Goal: Task Accomplishment & Management: Manage account settings

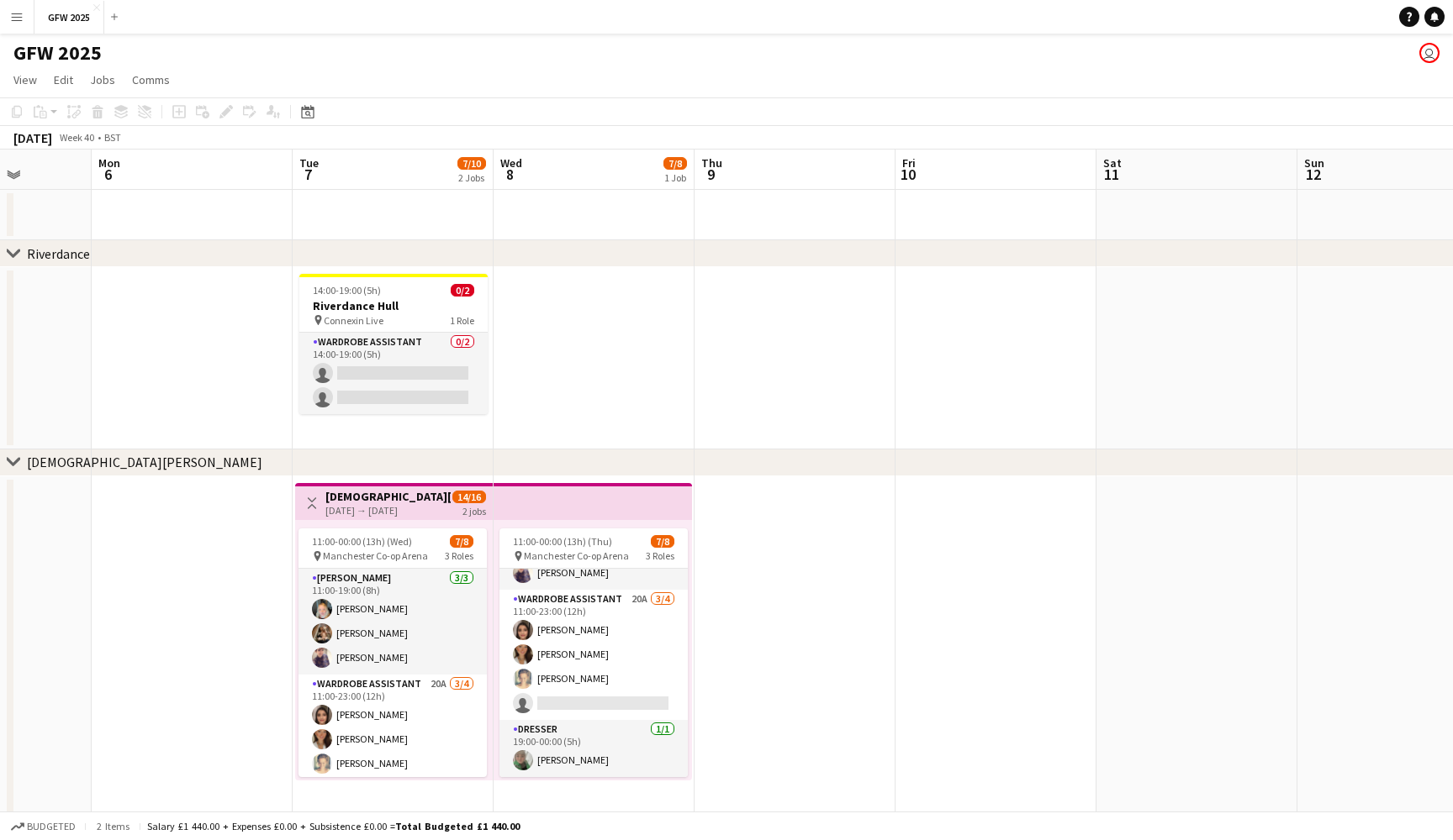
scroll to position [0, 506]
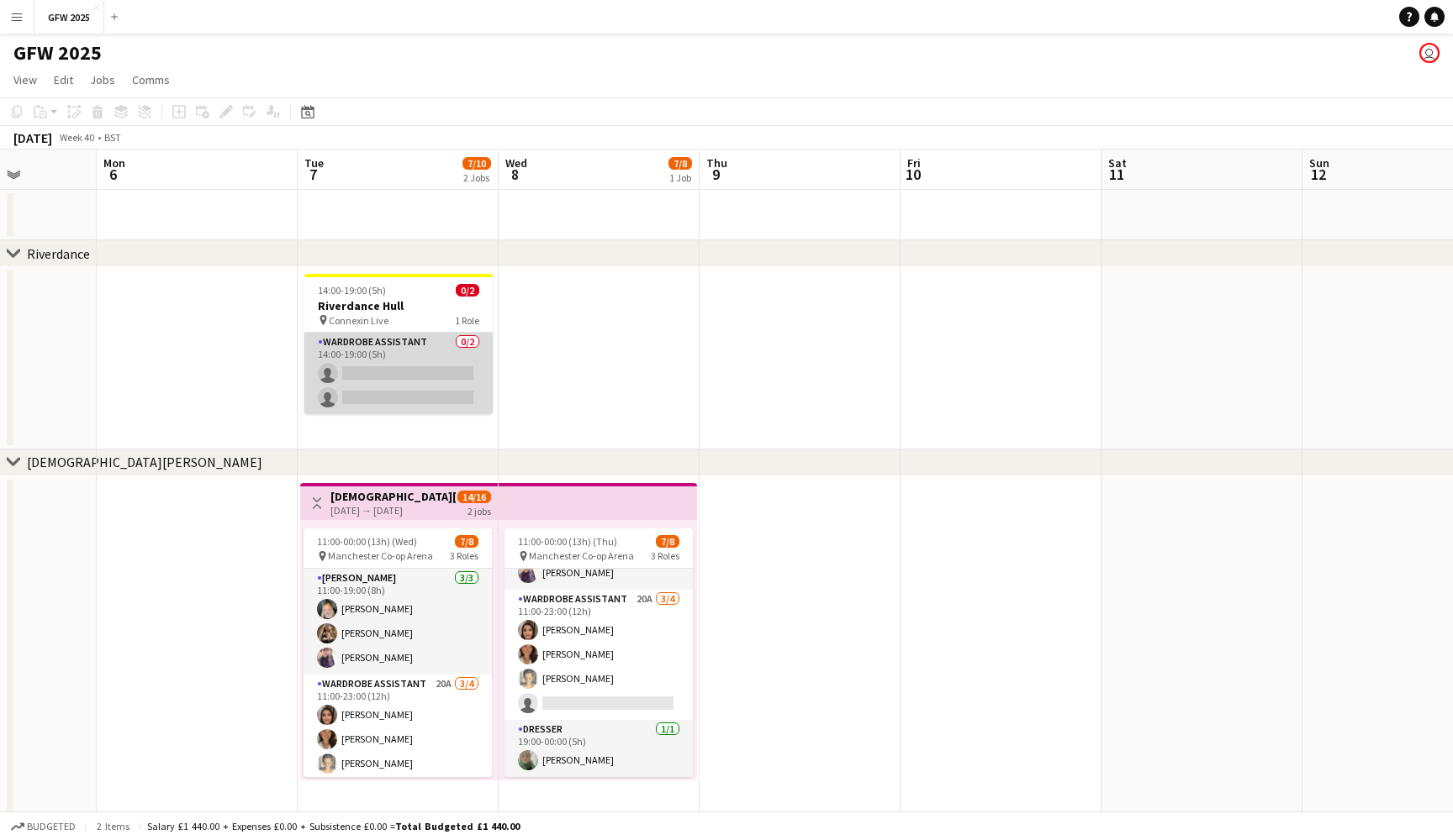
click at [409, 376] on app-card-role "Wardrobe Assistant 0/2 14:00-19:00 (5h) single-neutral-actions single-neutral-a…" at bounding box center [399, 373] width 189 height 81
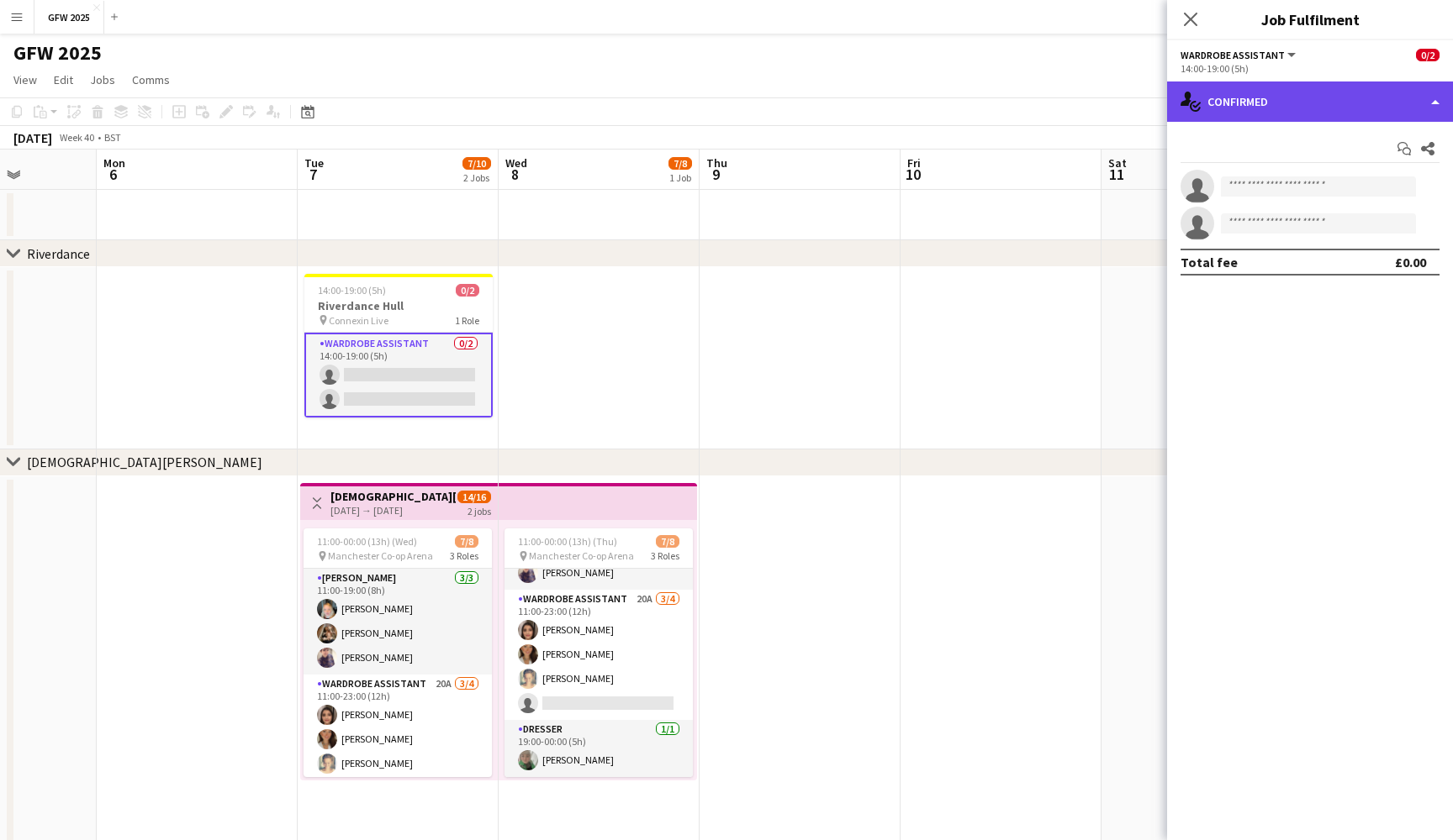
click at [1273, 110] on div "single-neutral-actions-check-2 Confirmed" at bounding box center [1310, 101] width 286 height 40
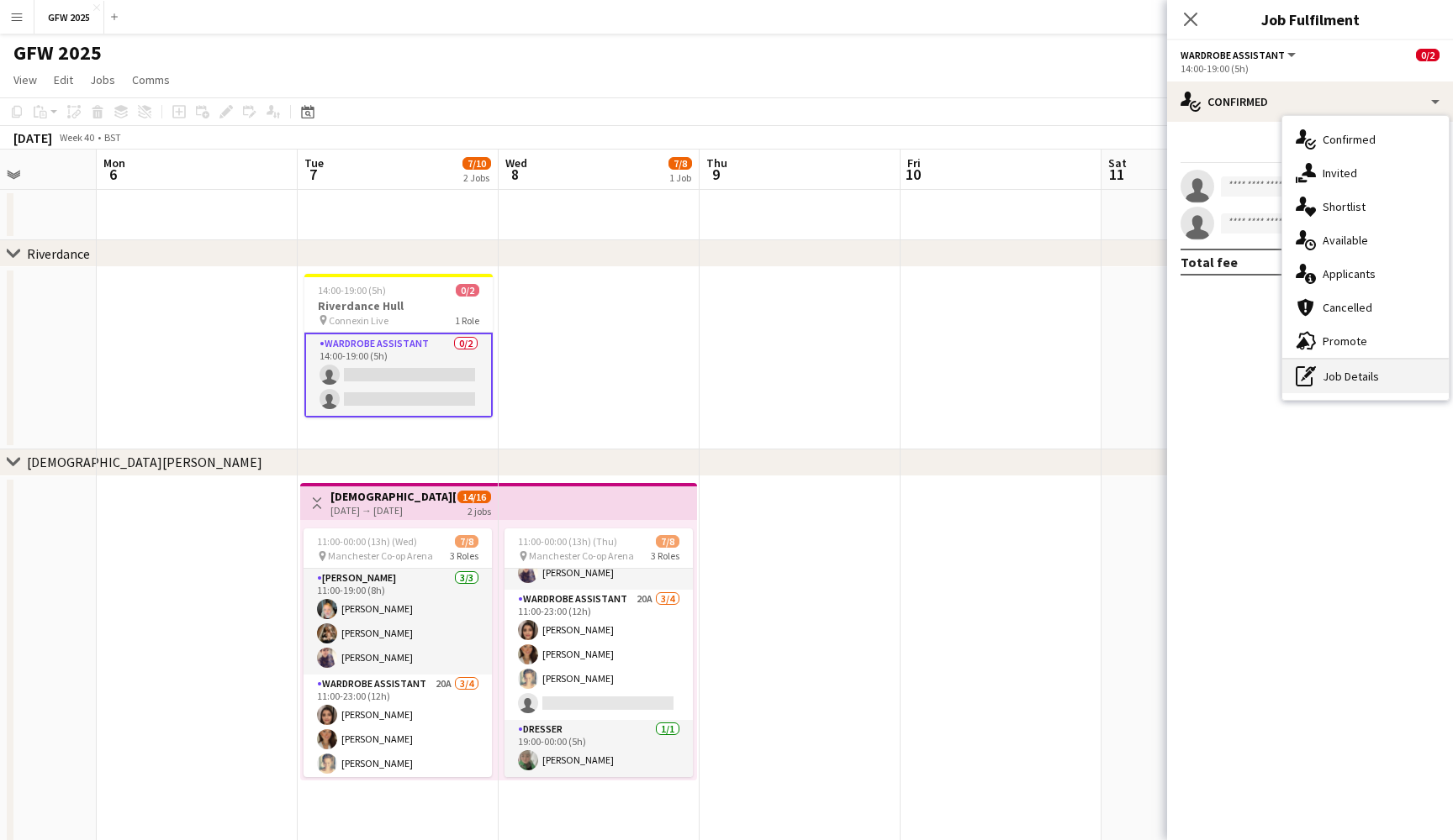
click at [1349, 378] on div "pen-write Job Details" at bounding box center [1365, 376] width 166 height 34
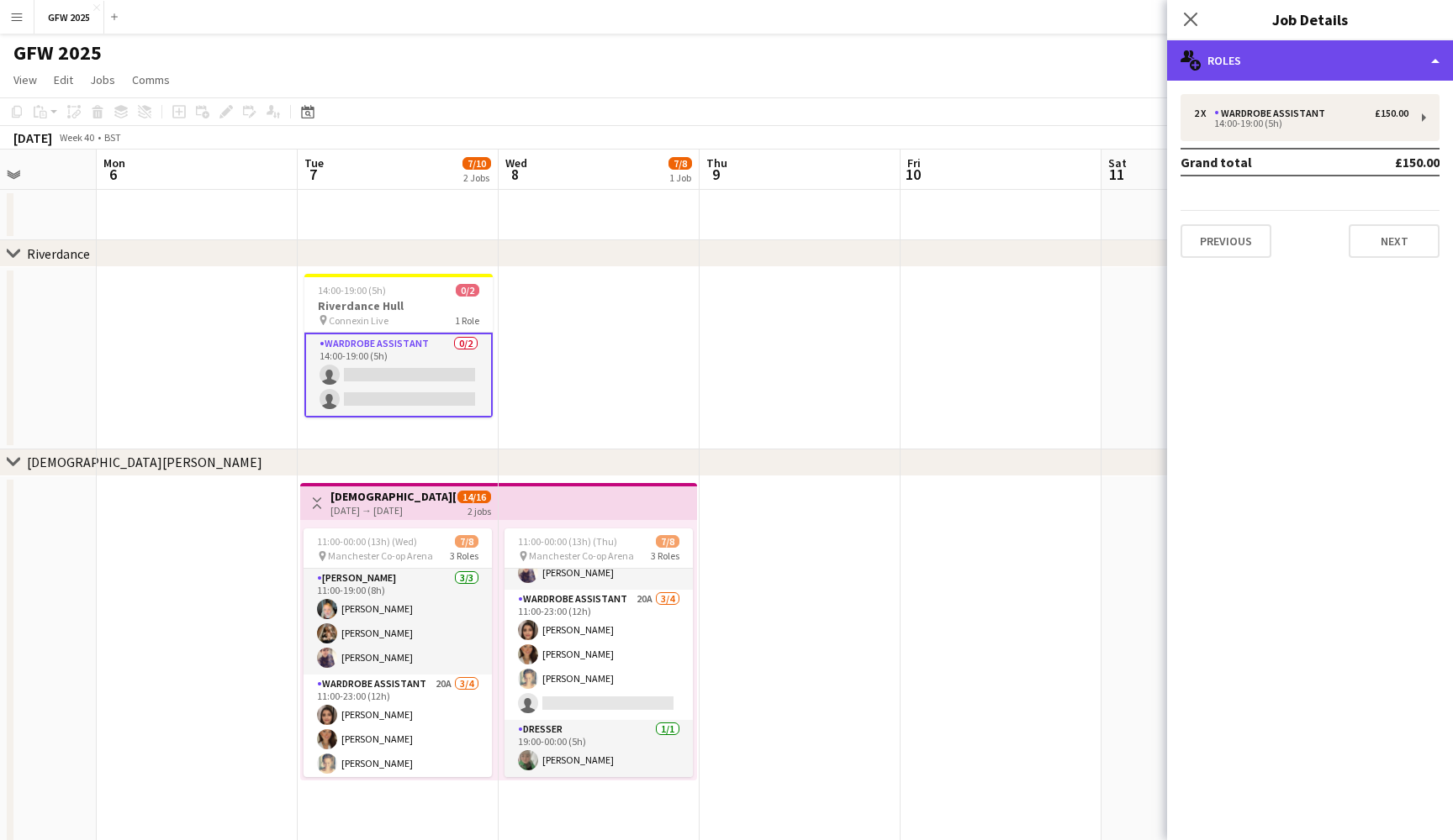
click at [1342, 52] on div "multiple-users-add Roles" at bounding box center [1310, 60] width 286 height 40
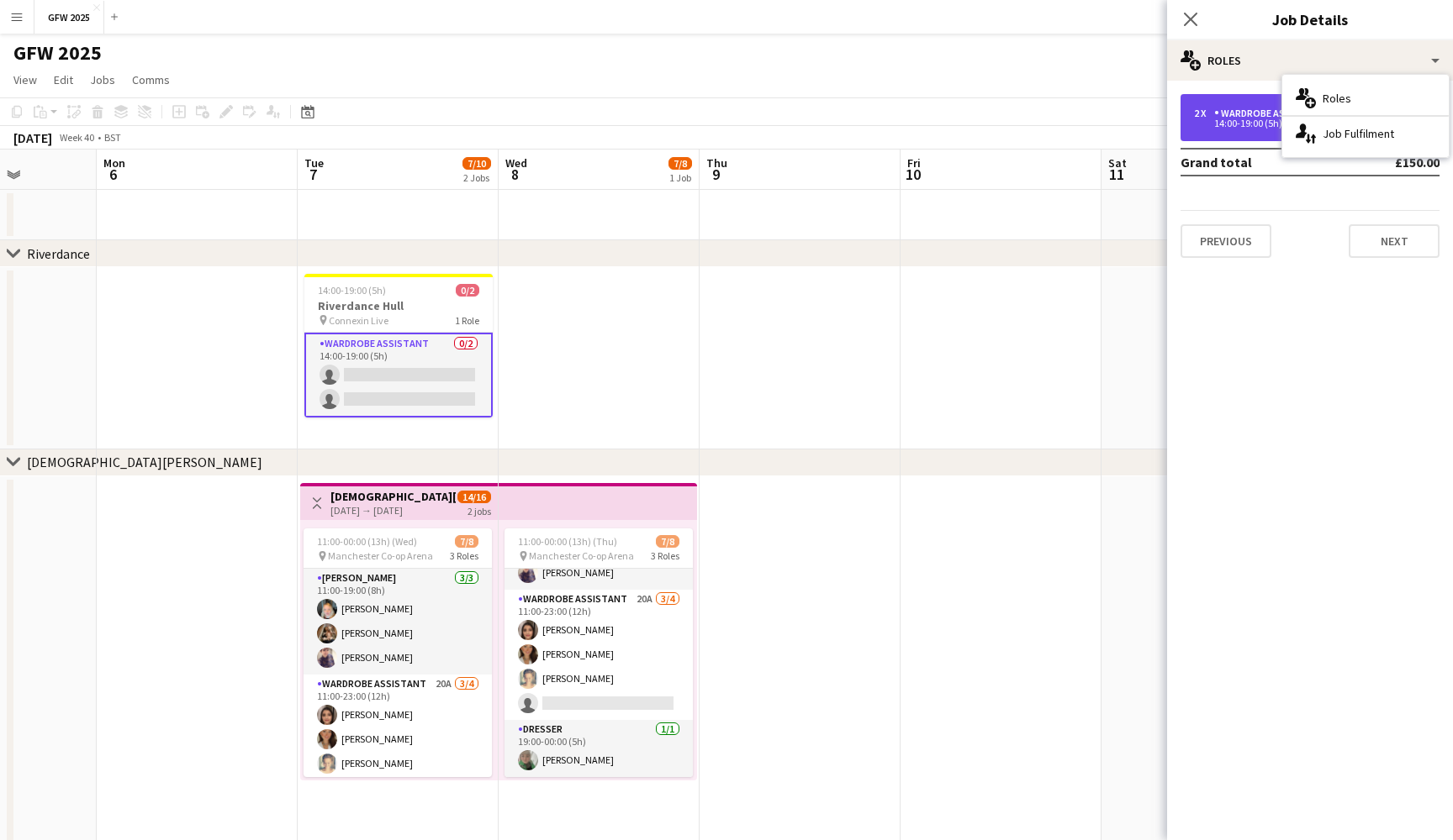
click at [1233, 107] on div "Wardrobe Assistant" at bounding box center [1273, 113] width 118 height 12
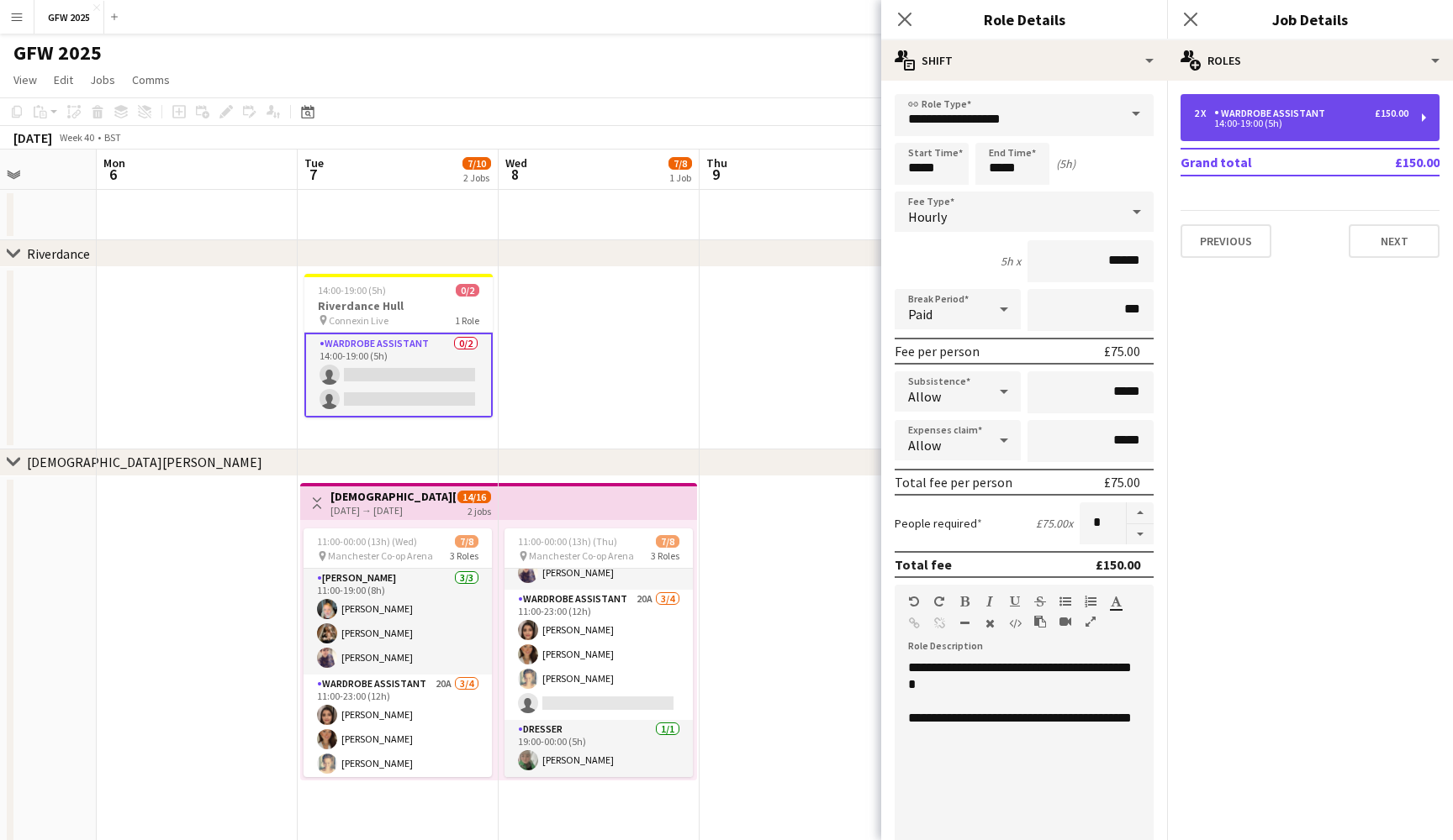
click at [1263, 106] on div "2 x Wardrobe Assistant £150.00 14:00-19:00 (5h)" at bounding box center [1309, 118] width 259 height 47
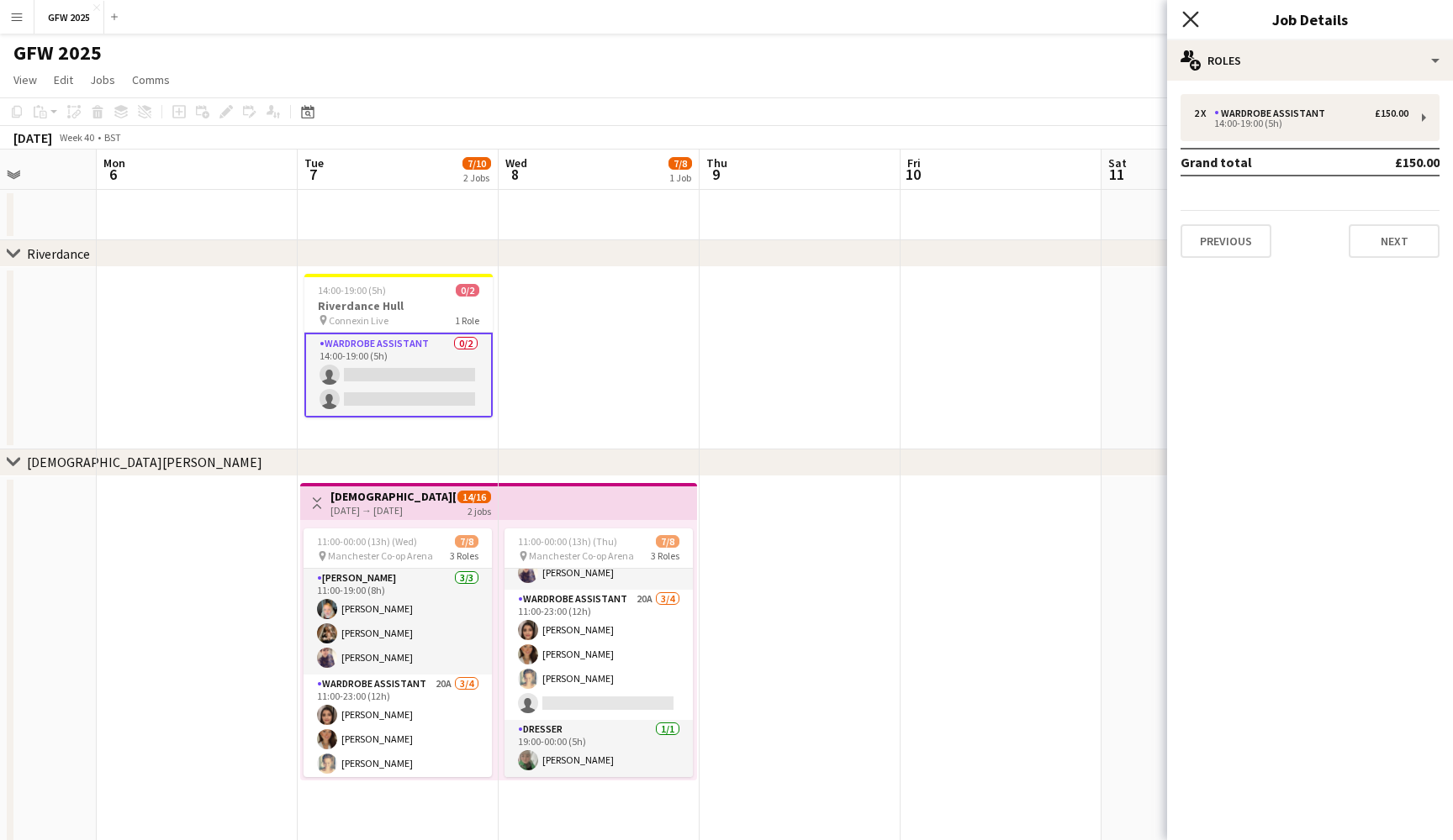
click at [1185, 13] on icon "Close pop-in" at bounding box center [1190, 19] width 16 height 16
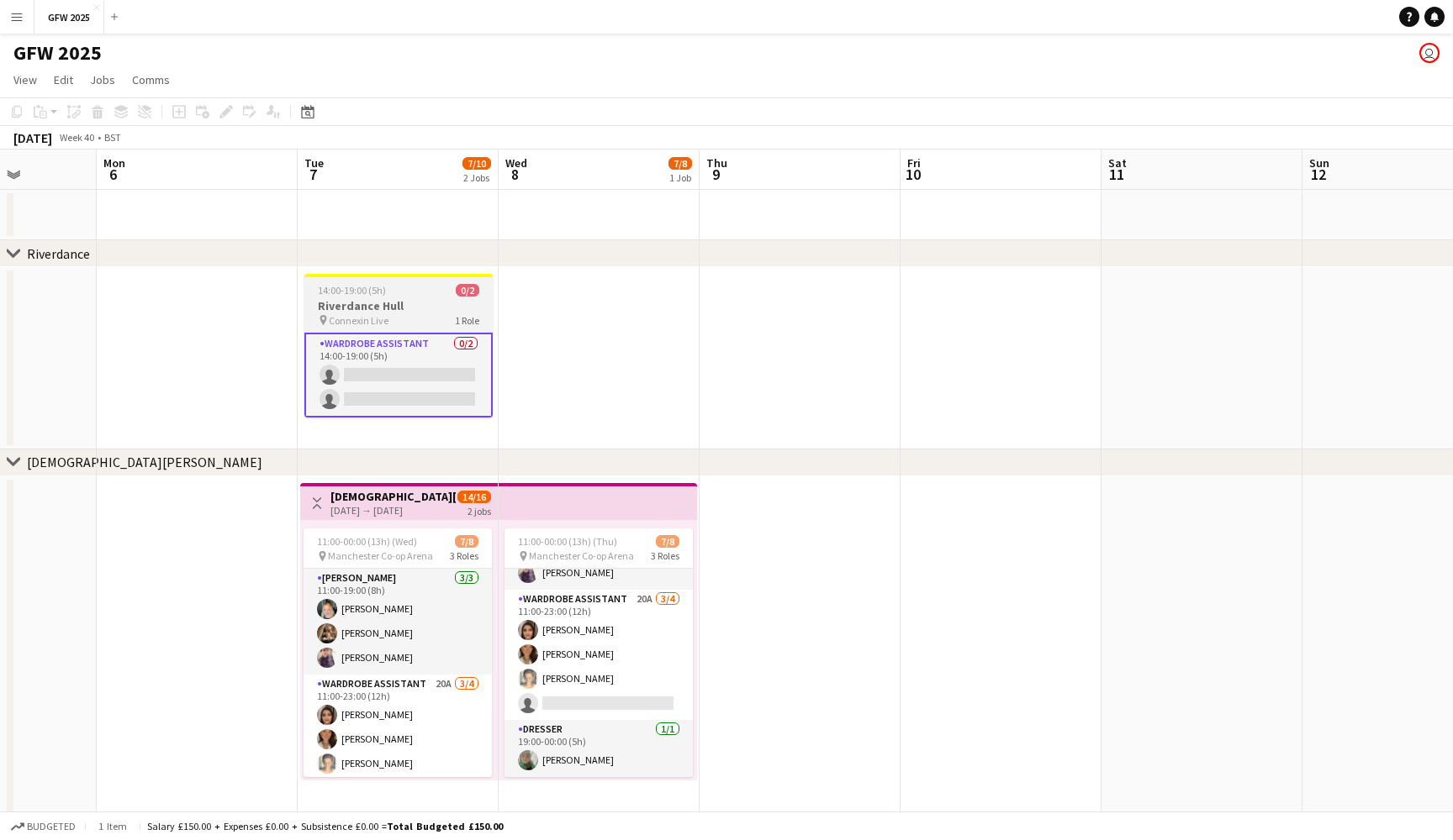
click at [416, 312] on h3 "Riverdance Hull" at bounding box center [399, 306] width 189 height 15
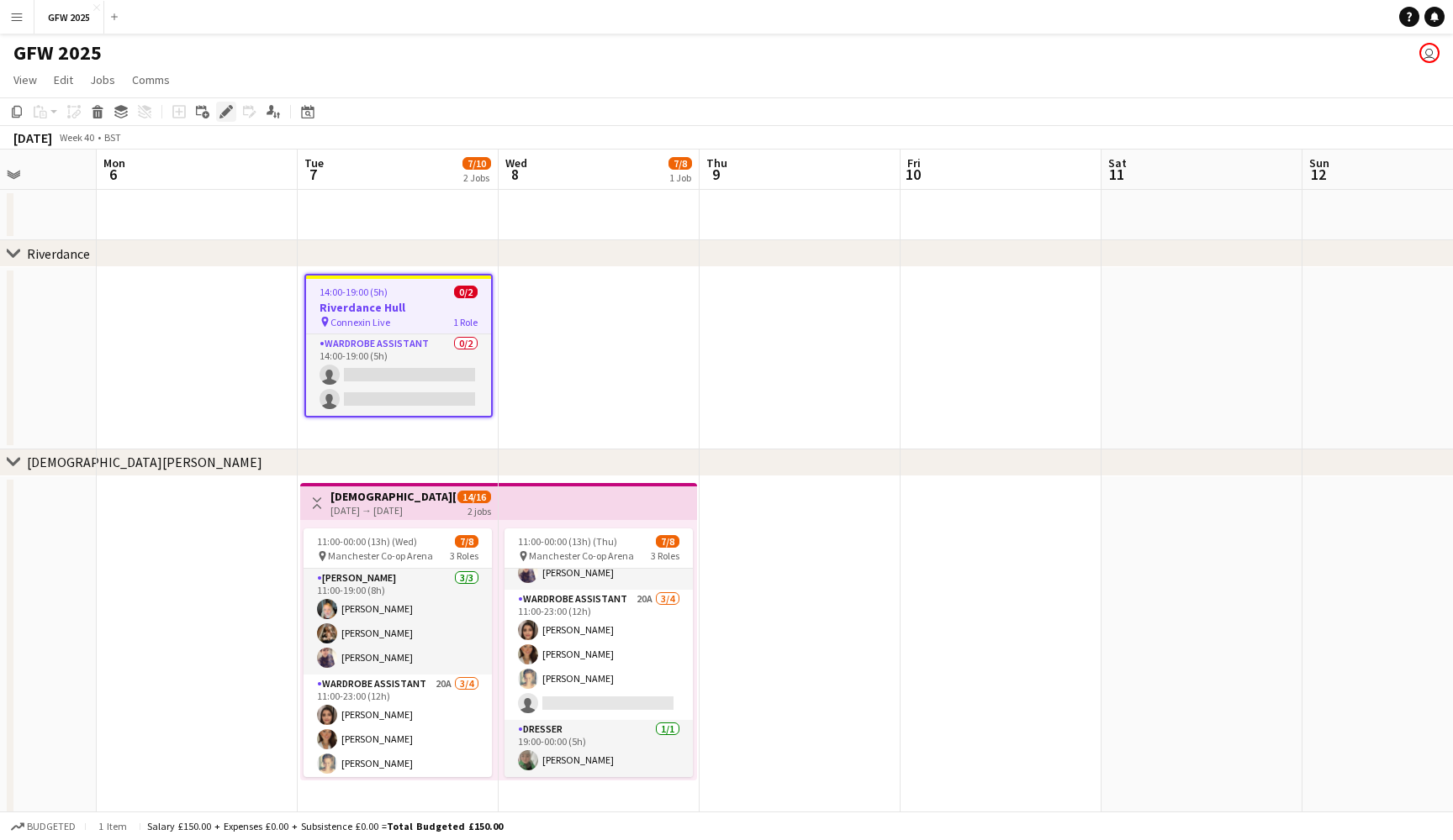
click at [233, 111] on div "Edit" at bounding box center [226, 112] width 21 height 21
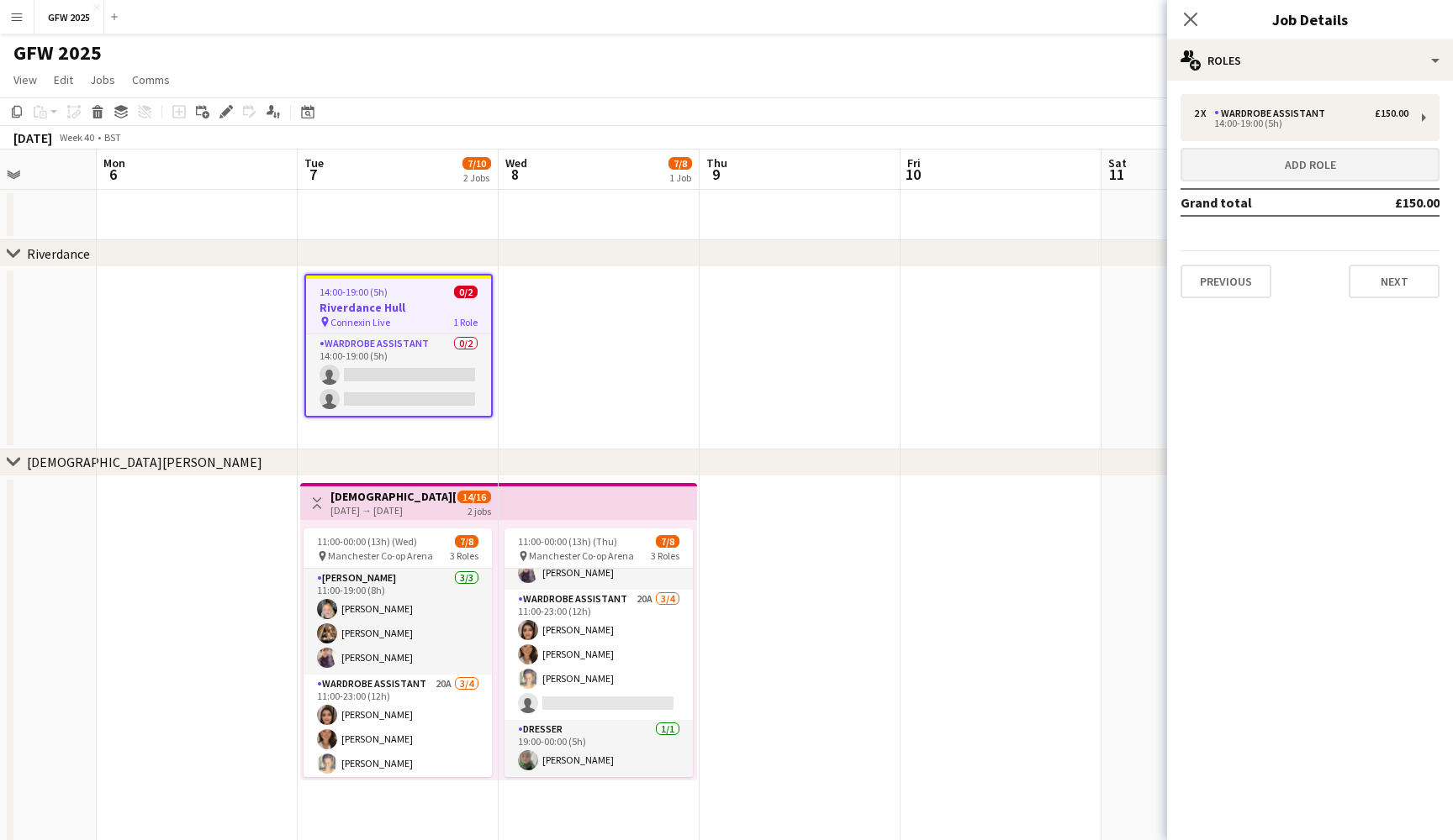
click at [1347, 161] on button "Add role" at bounding box center [1309, 164] width 259 height 34
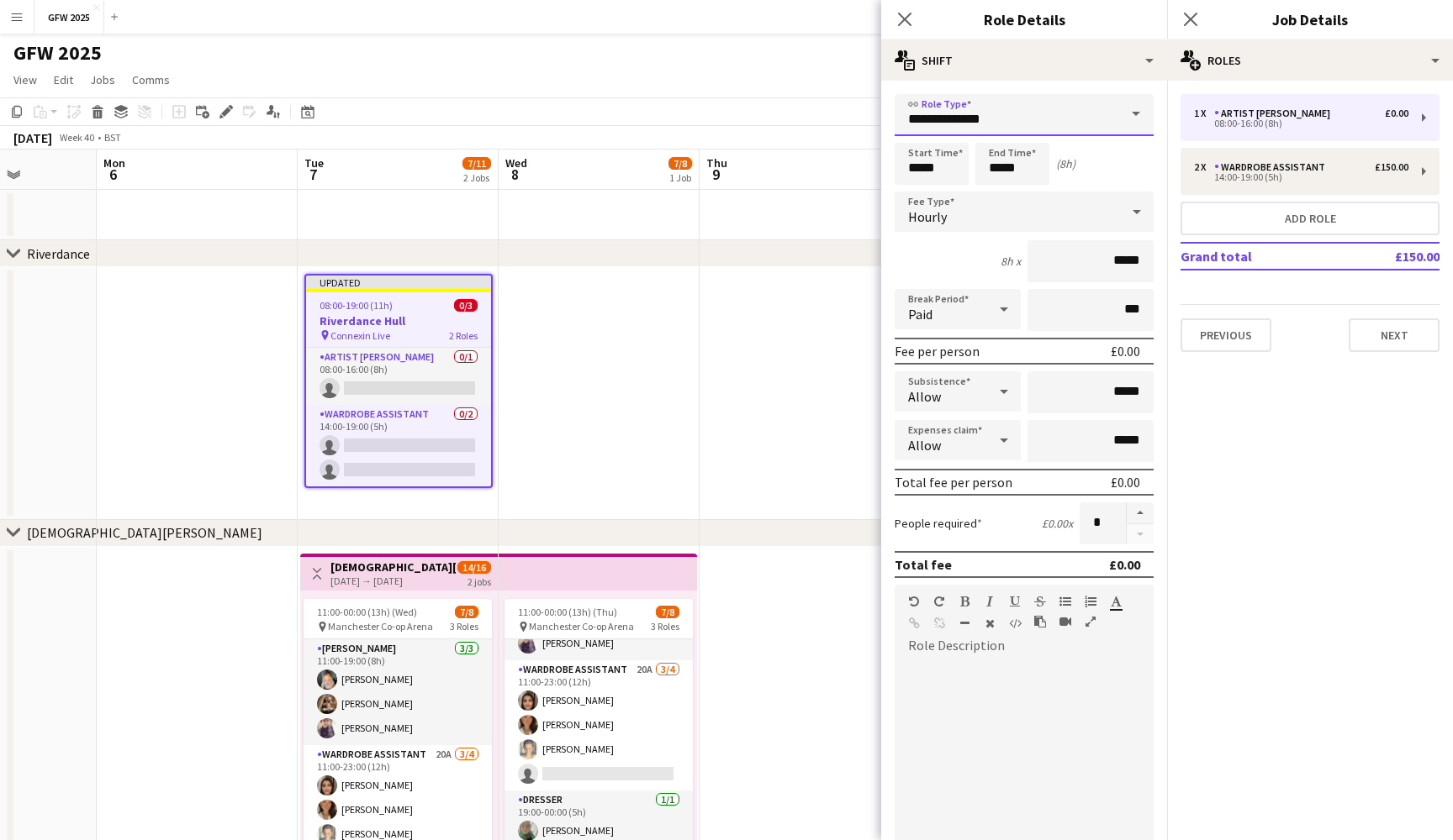
click at [1025, 111] on input "**********" at bounding box center [1023, 115] width 259 height 42
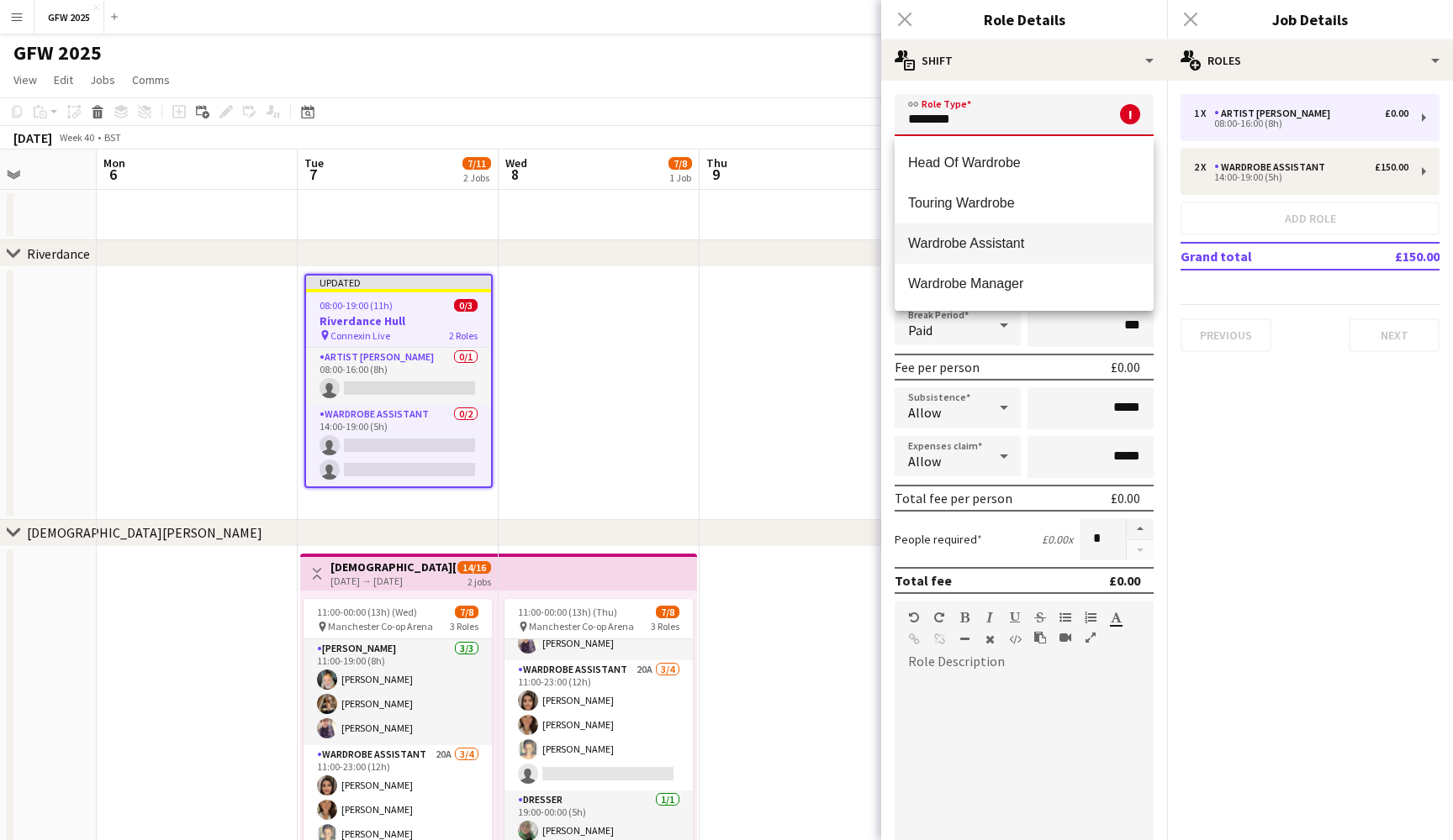
click at [1033, 242] on span "Wardrobe Assistant" at bounding box center [1023, 243] width 232 height 16
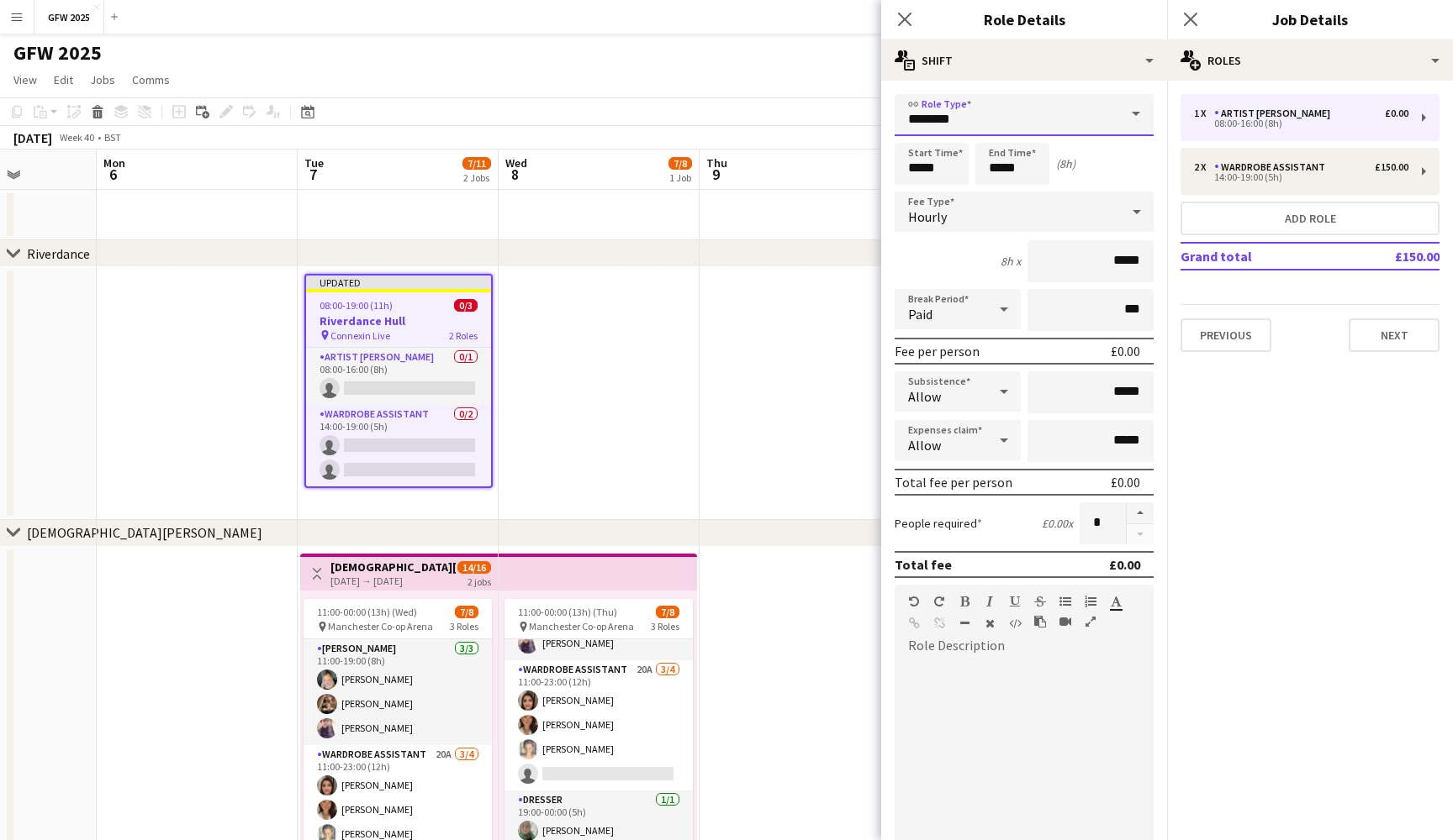
type input "**********"
click at [915, 165] on input "*****" at bounding box center [931, 163] width 74 height 42
click at [919, 137] on div at bounding box center [915, 134] width 34 height 17
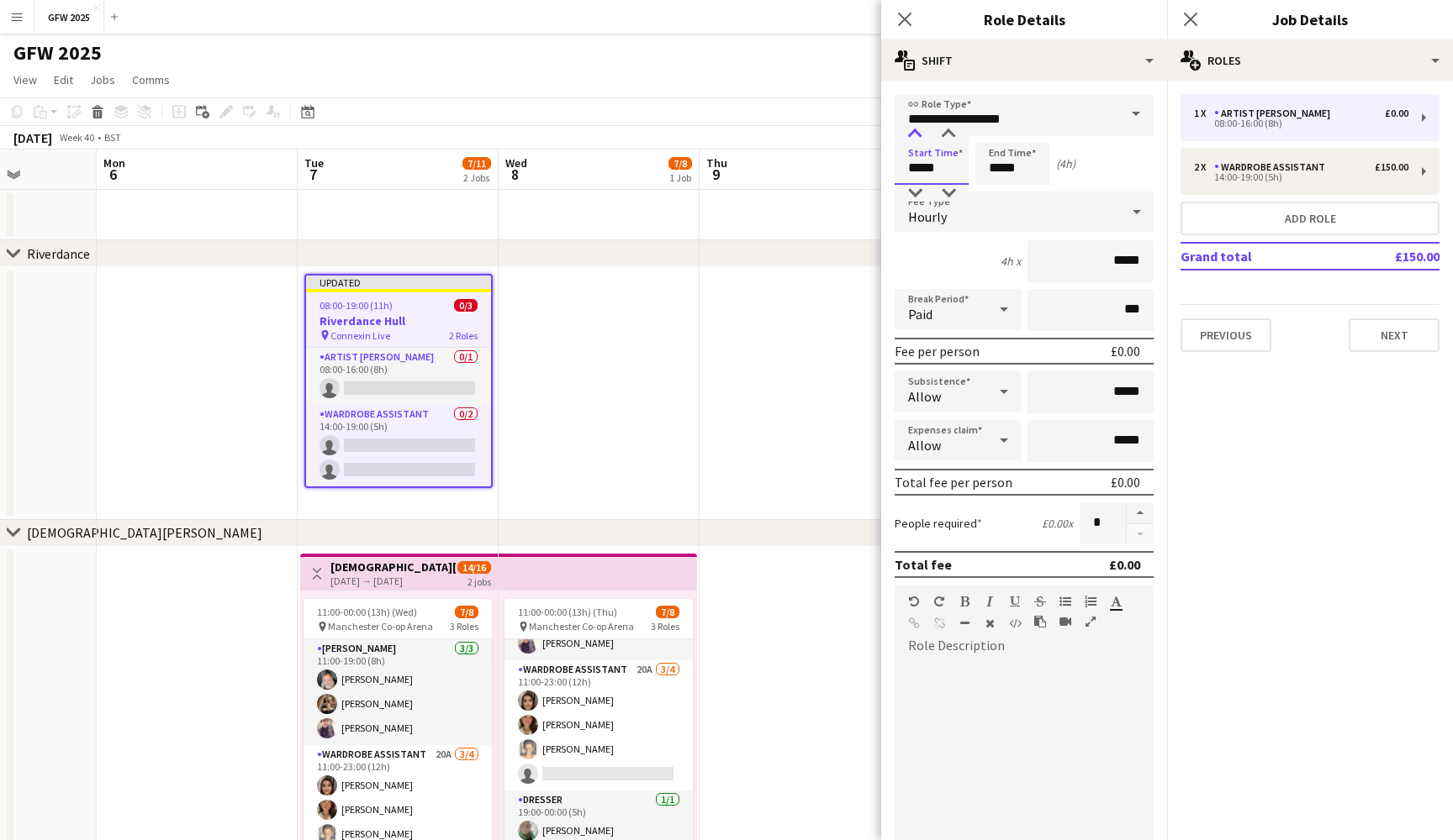
click at [919, 137] on div at bounding box center [915, 134] width 34 height 17
type input "*****"
click at [919, 137] on div at bounding box center [915, 134] width 34 height 17
click at [999, 166] on input "*****" at bounding box center [1011, 163] width 74 height 42
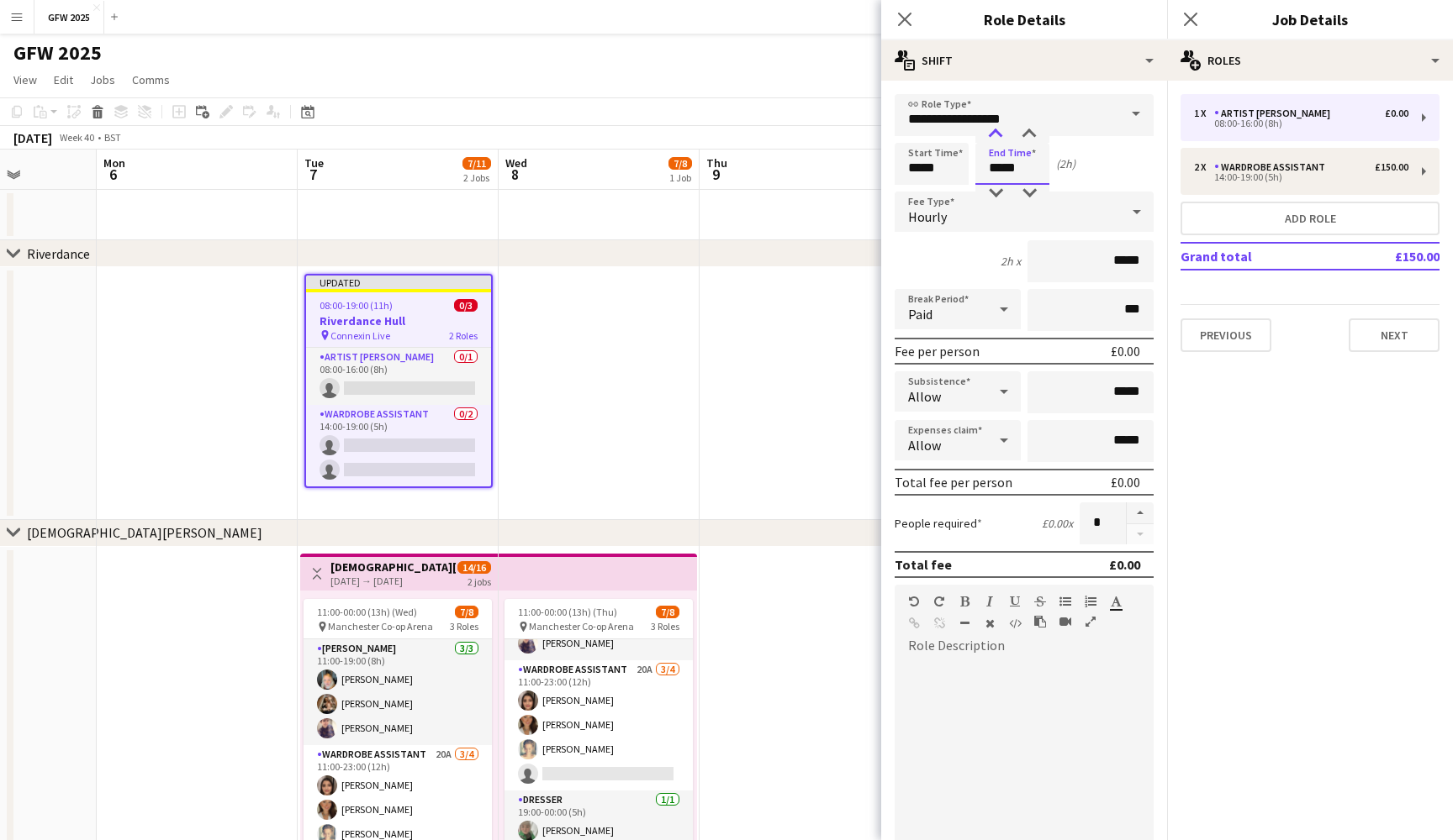
click at [1002, 134] on div at bounding box center [995, 134] width 34 height 17
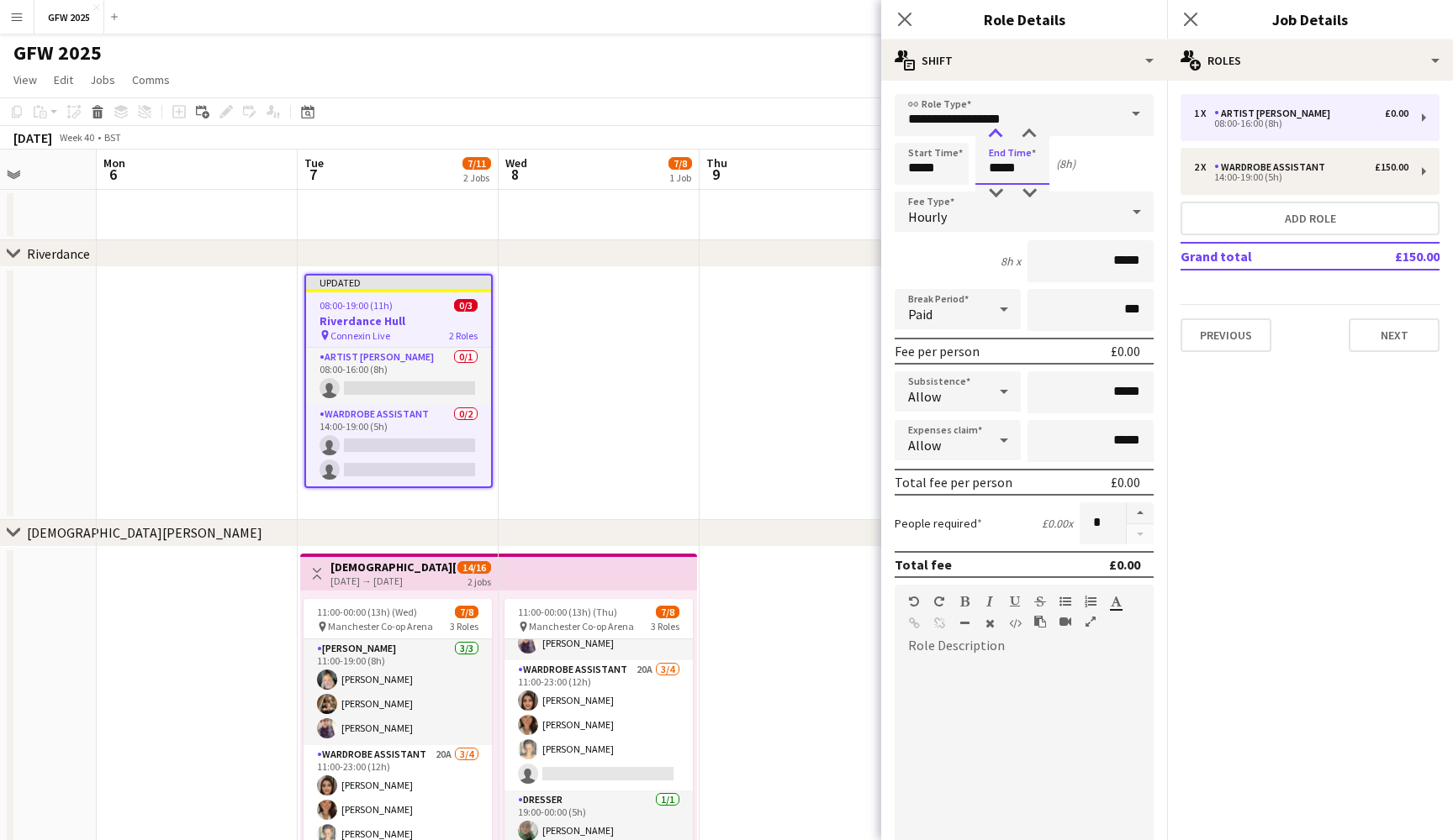
click at [1002, 134] on div at bounding box center [995, 134] width 34 height 17
click at [1027, 132] on div at bounding box center [1029, 134] width 34 height 17
type input "*****"
click at [1027, 132] on div at bounding box center [1029, 134] width 34 height 17
drag, startPoint x: 1142, startPoint y: 263, endPoint x: 1075, endPoint y: 263, distance: 67.0
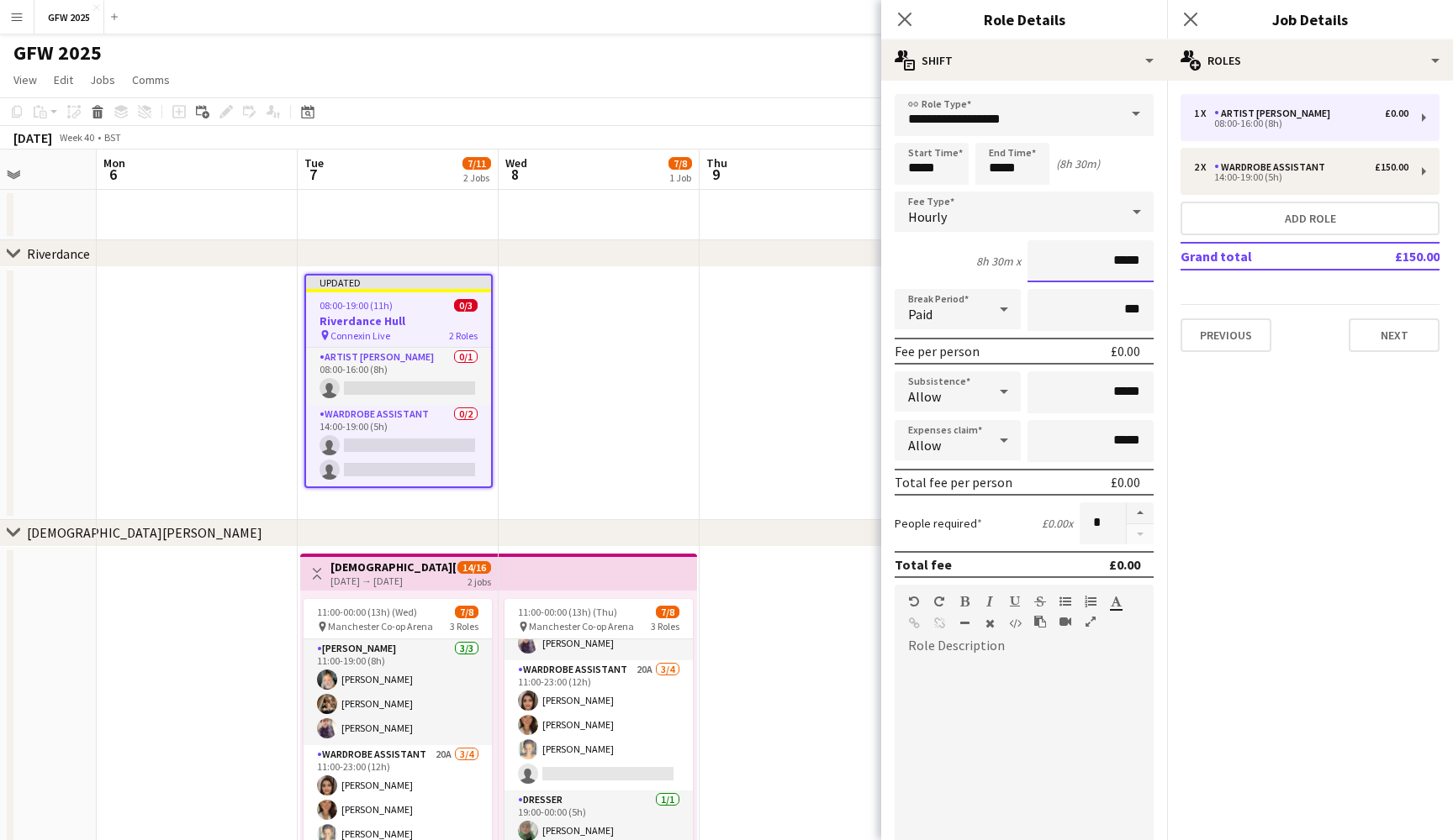
click at [1075, 263] on input "*****" at bounding box center [1090, 260] width 126 height 42
type input "***"
click at [1212, 480] on mat-expansion-panel "pencil3 General details 1 x Artist Liaison £0.00 08:00-16:00 (8h) 2 x Wardrobe …" at bounding box center [1310, 460] width 286 height 760
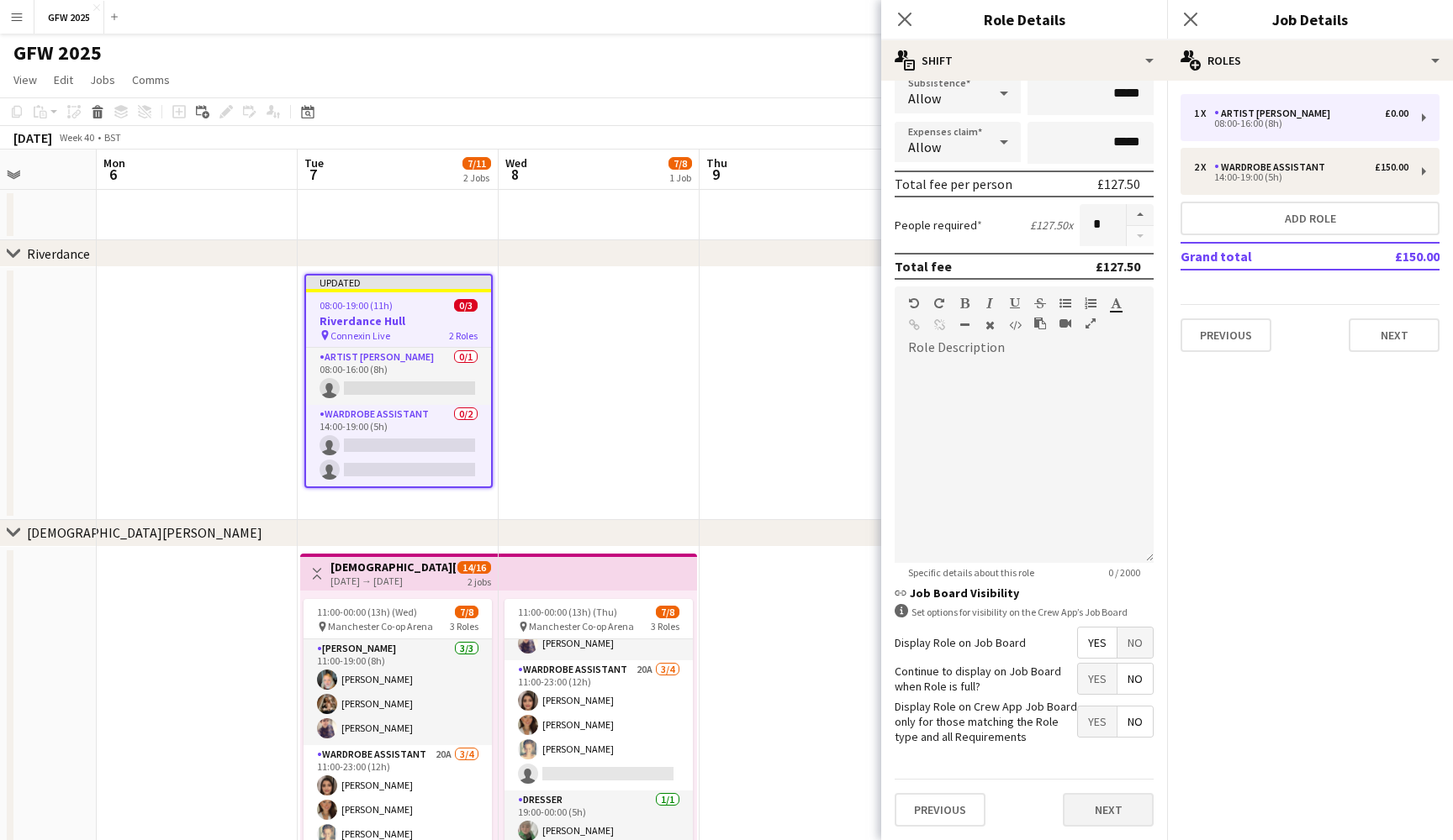
scroll to position [298, 0]
click at [1114, 803] on button "Next" at bounding box center [1107, 811] width 91 height 34
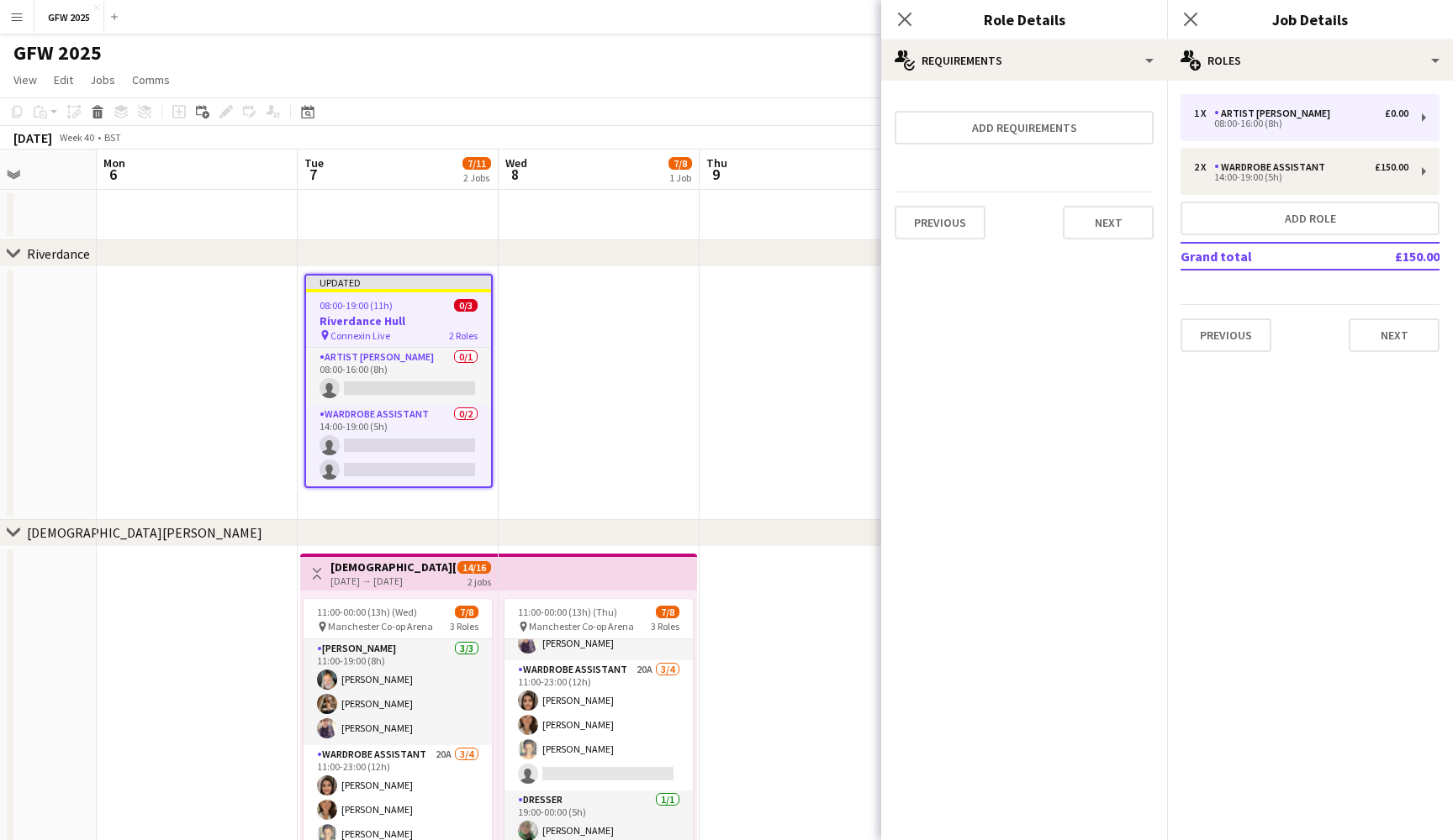
scroll to position [0, 0]
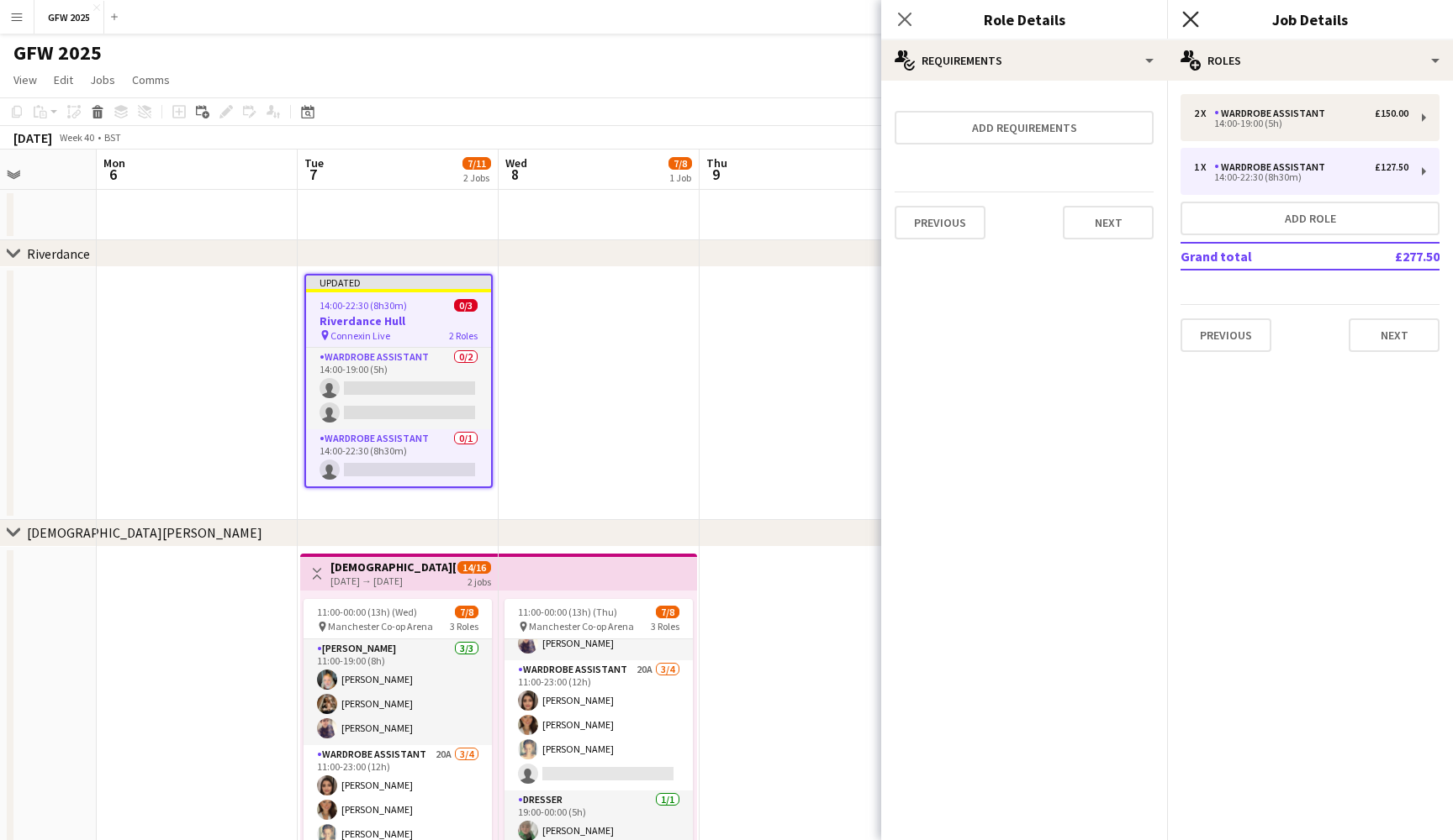
click at [1192, 17] on icon "Close pop-in" at bounding box center [1190, 19] width 16 height 16
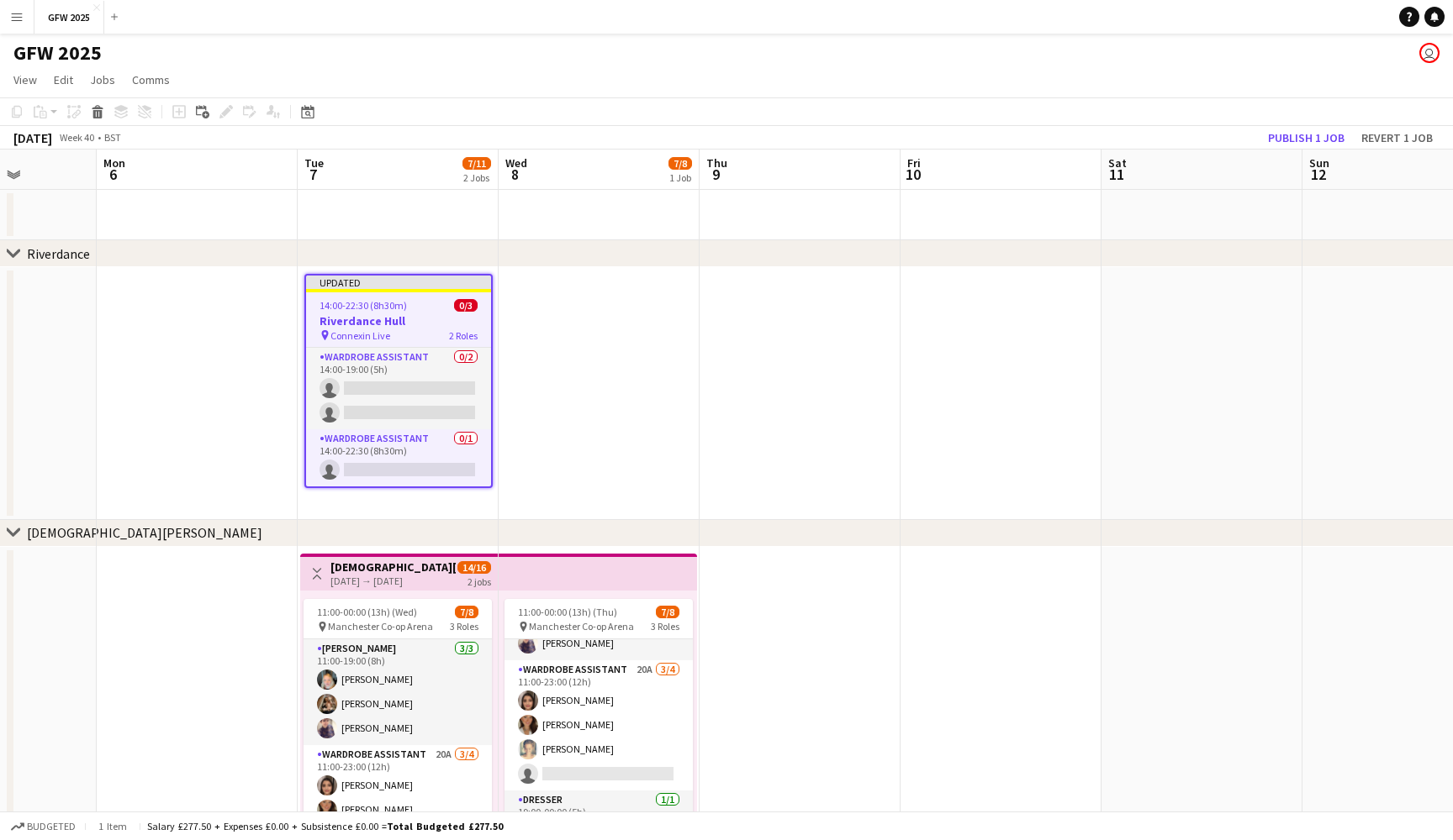
click at [1086, 104] on app-toolbar "Copy Paste Paste Command V Paste with crew Command Shift V Paste linked Job Del…" at bounding box center [726, 111] width 1453 height 29
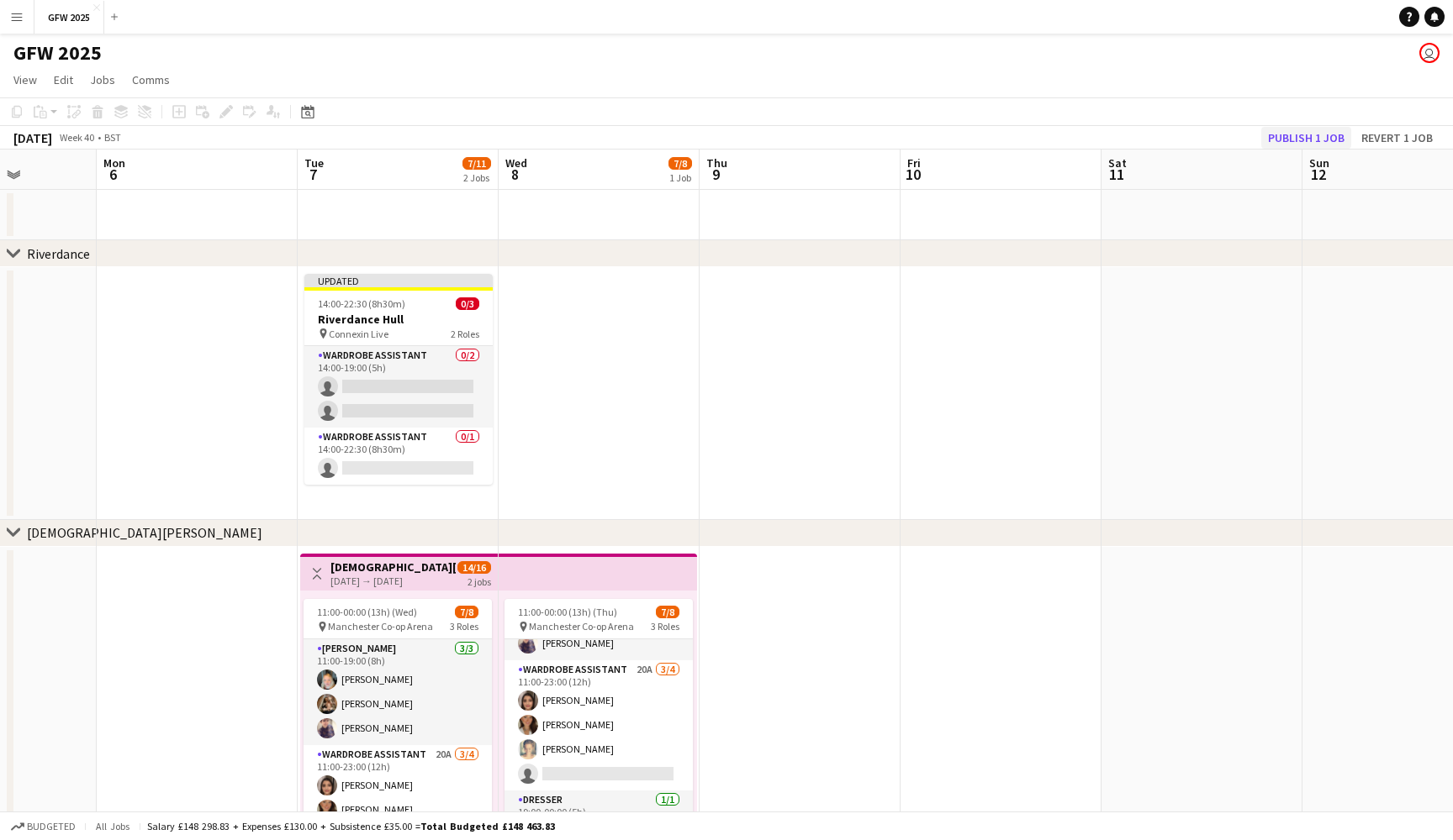
click at [1310, 130] on button "Publish 1 job" at bounding box center [1305, 137] width 90 height 21
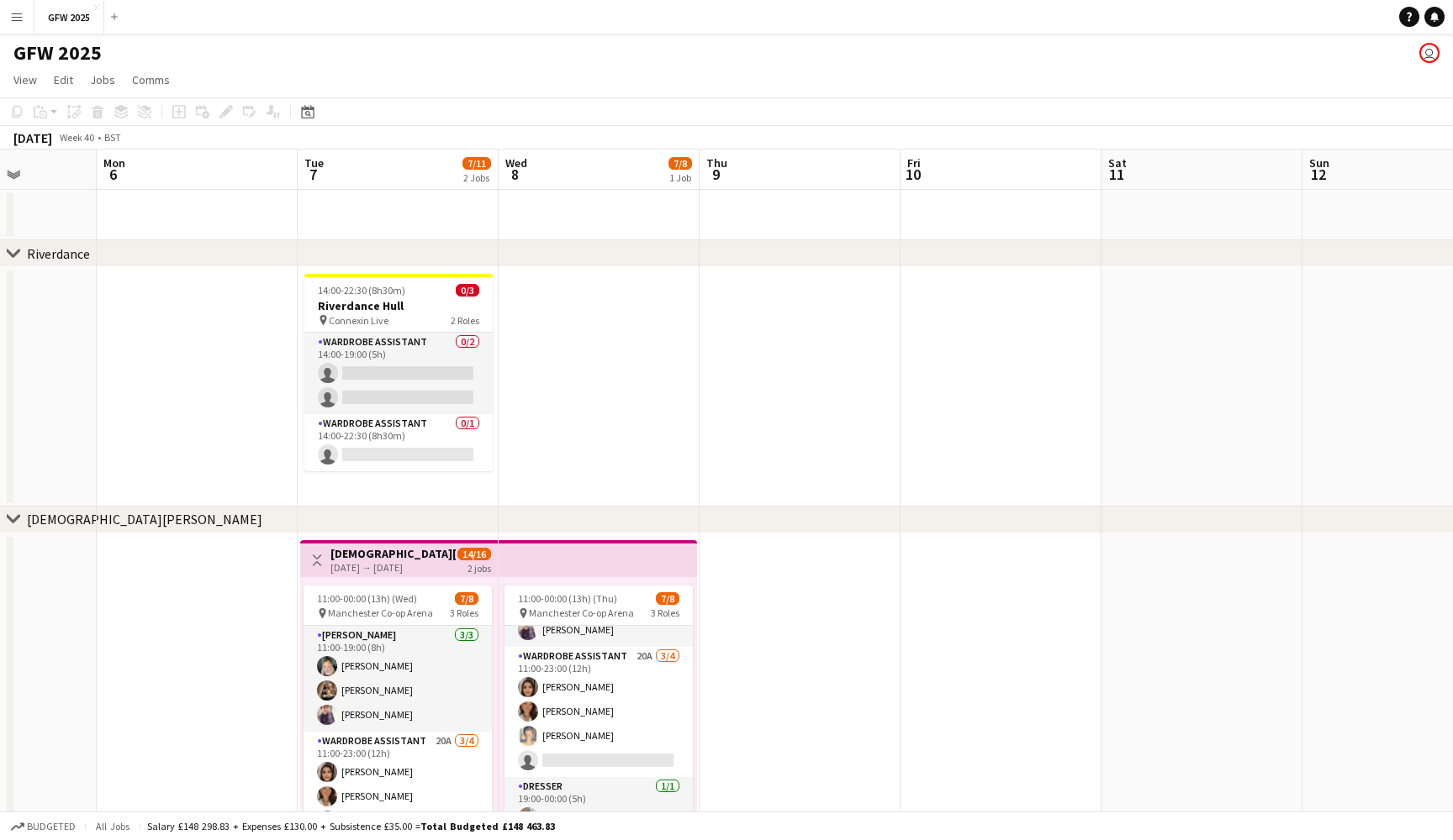
click at [530, 333] on app-date-cell at bounding box center [599, 386] width 201 height 240
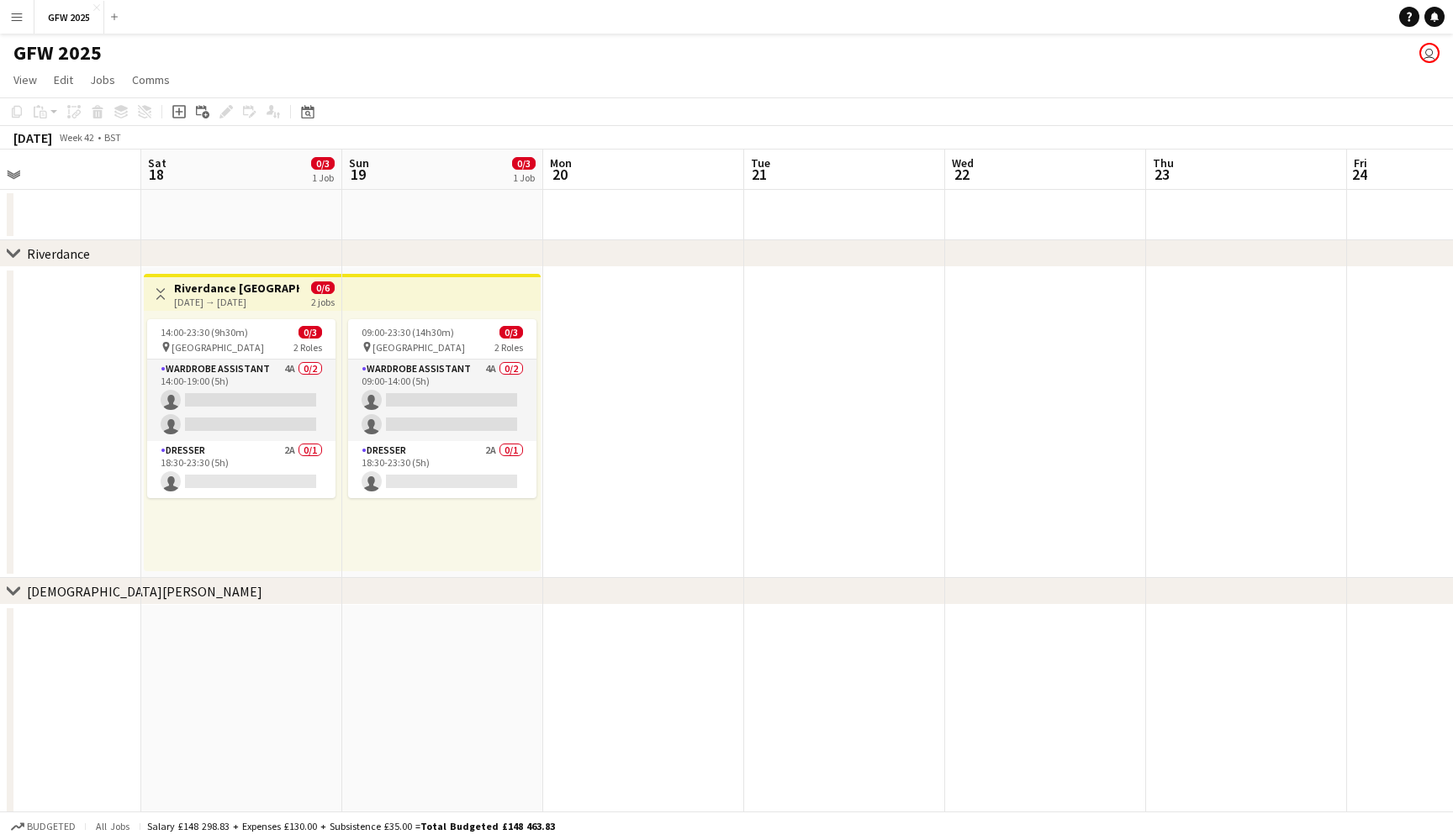
scroll to position [0, 447]
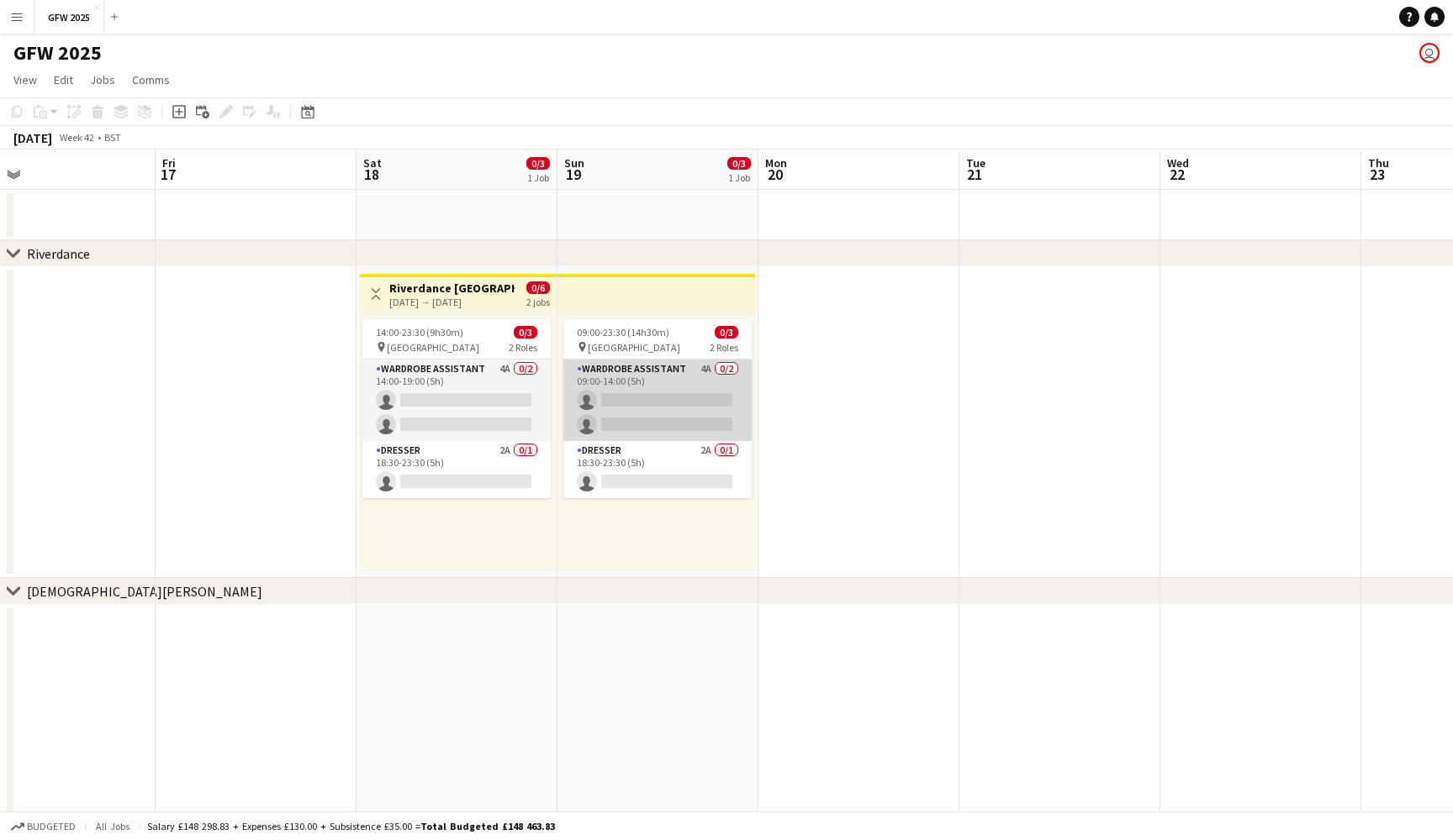
click at [655, 381] on app-card-role "Wardrobe Assistant 4A 0/2 09:00-14:00 (5h) single-neutral-actions single-neutra…" at bounding box center [657, 399] width 189 height 81
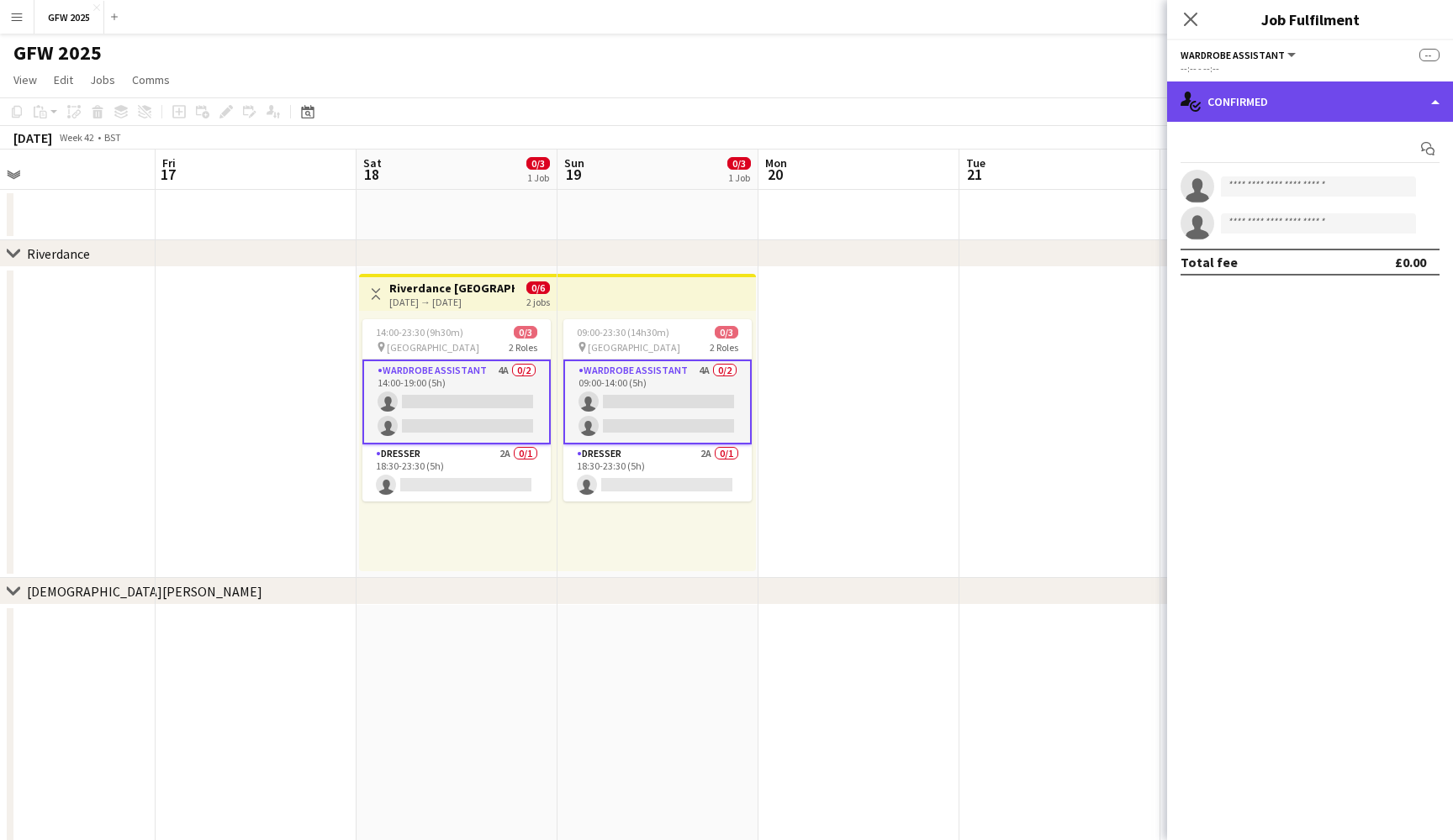
click at [1333, 105] on div "single-neutral-actions-check-2 Confirmed" at bounding box center [1310, 101] width 286 height 40
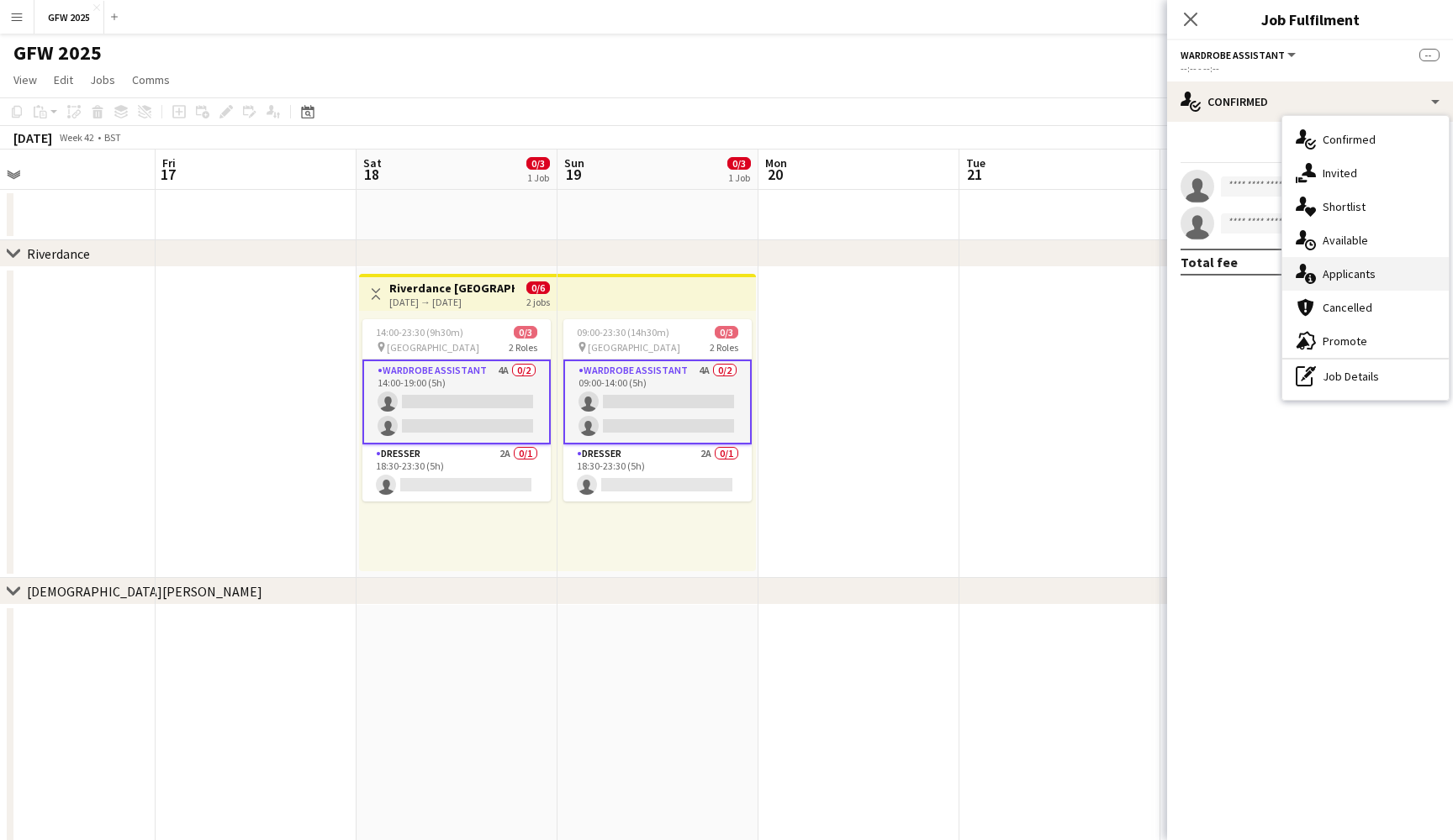
click at [1372, 275] on span "Applicants" at bounding box center [1348, 273] width 53 height 15
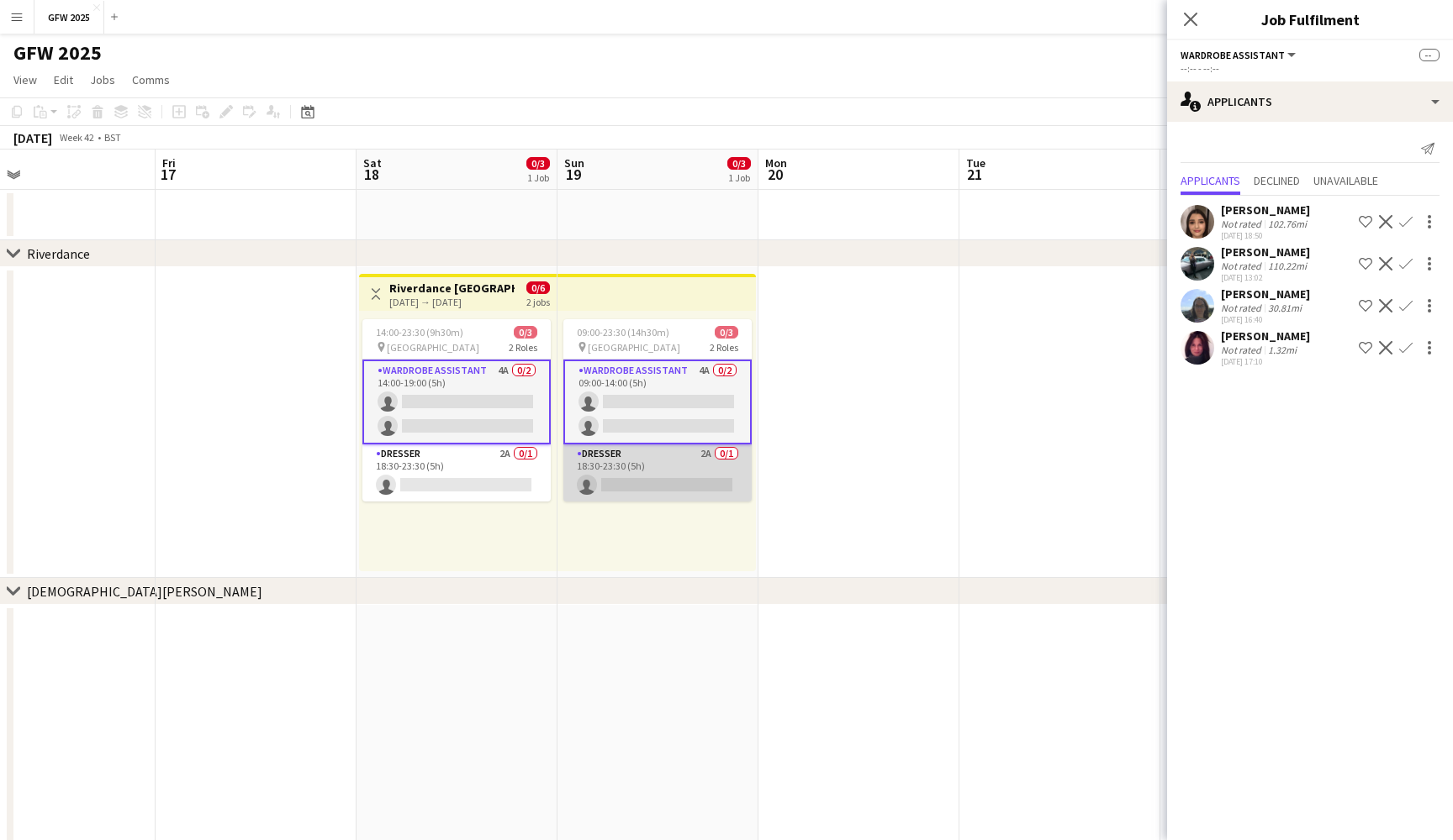
click at [687, 475] on app-card-role "Dresser 2A 0/1 18:30-23:30 (5h) single-neutral-actions" at bounding box center [657, 472] width 189 height 57
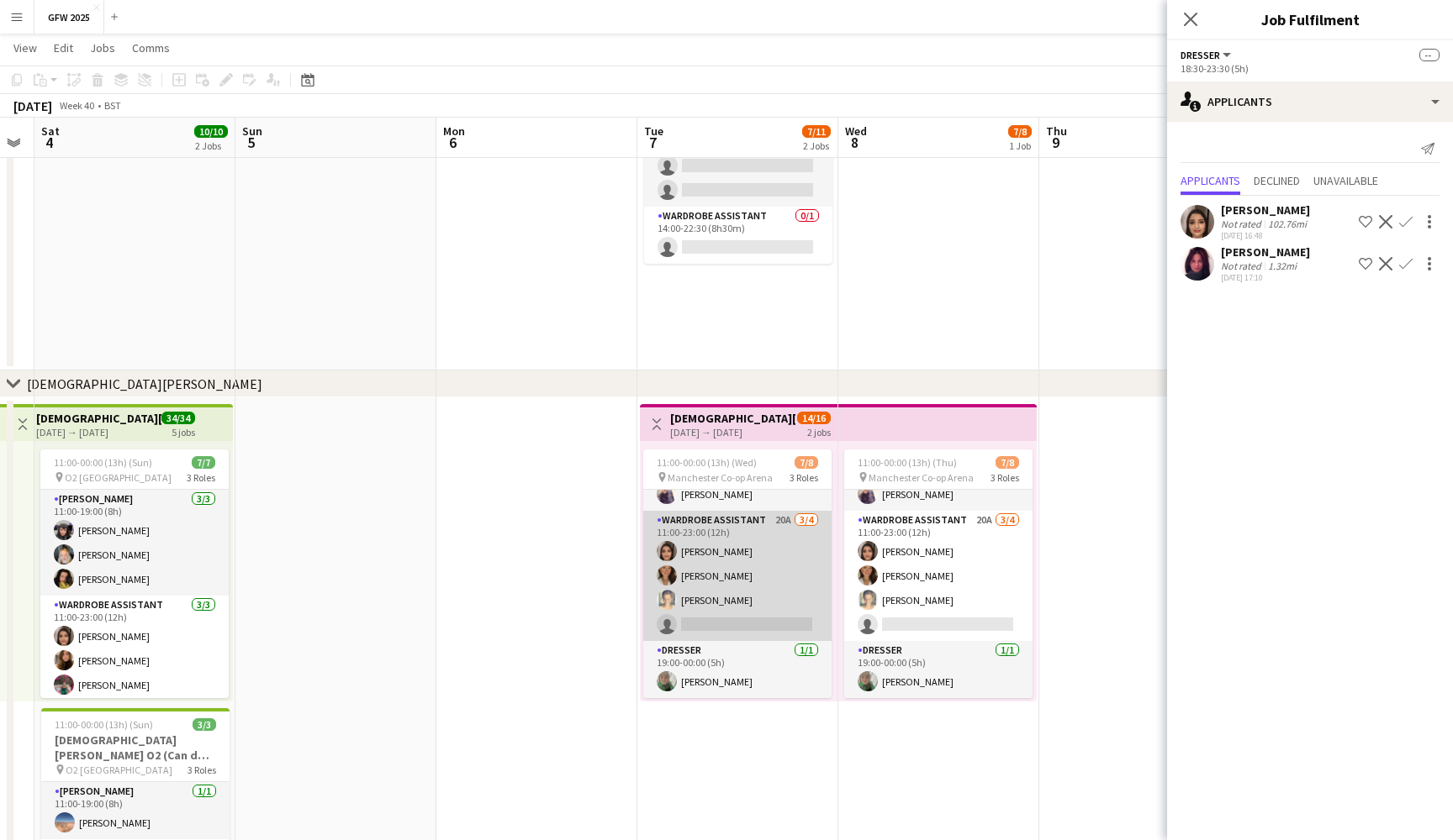
scroll to position [85, 0]
click at [785, 615] on app-card-role "Wardrobe Assistant 20A 3/4 11:00-23:00 (12h) Shannon Pye Francesca Wilkinson Em…" at bounding box center [738, 576] width 189 height 131
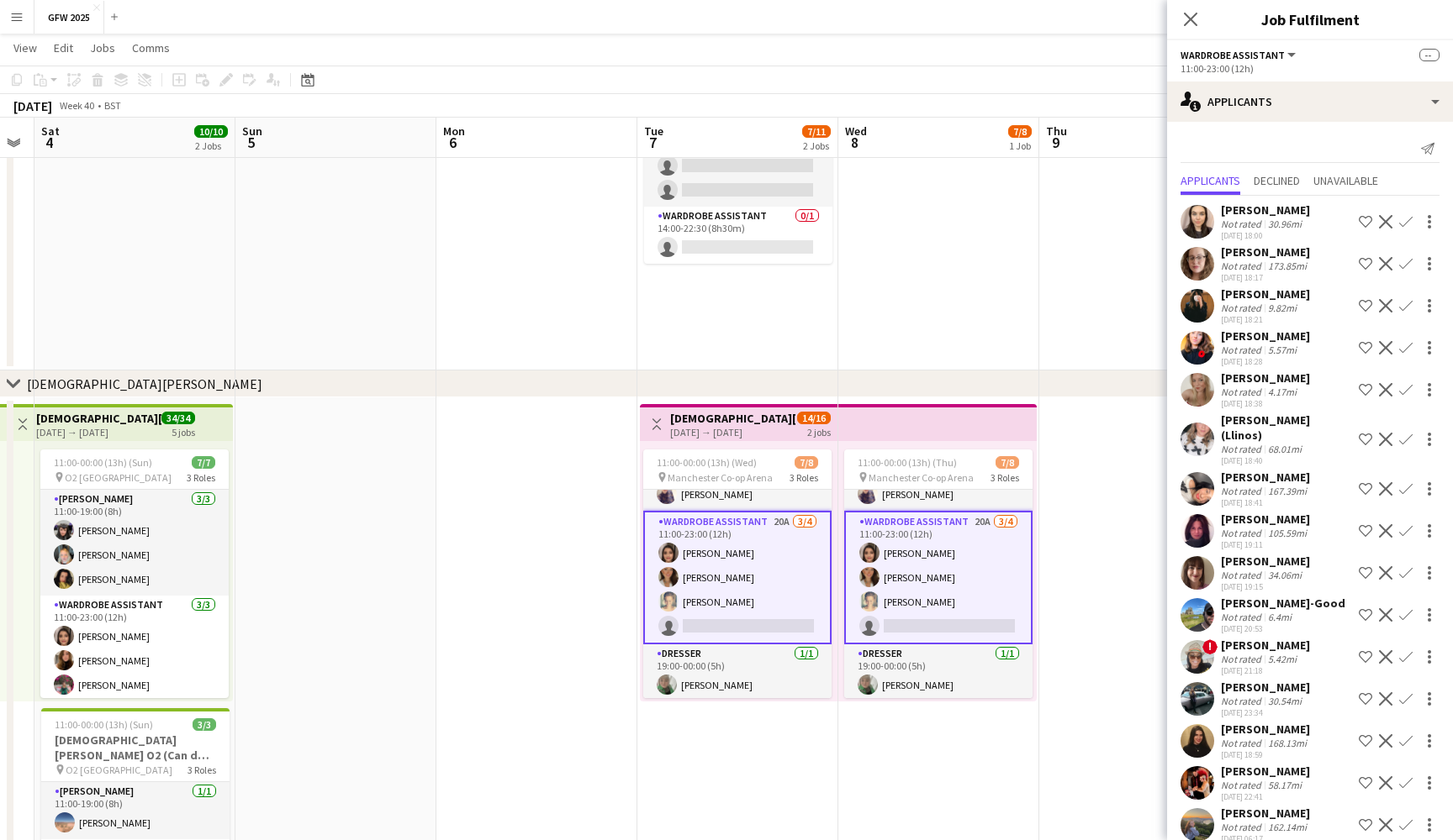
scroll to position [0, 0]
click at [518, 293] on app-date-cell at bounding box center [536, 215] width 201 height 311
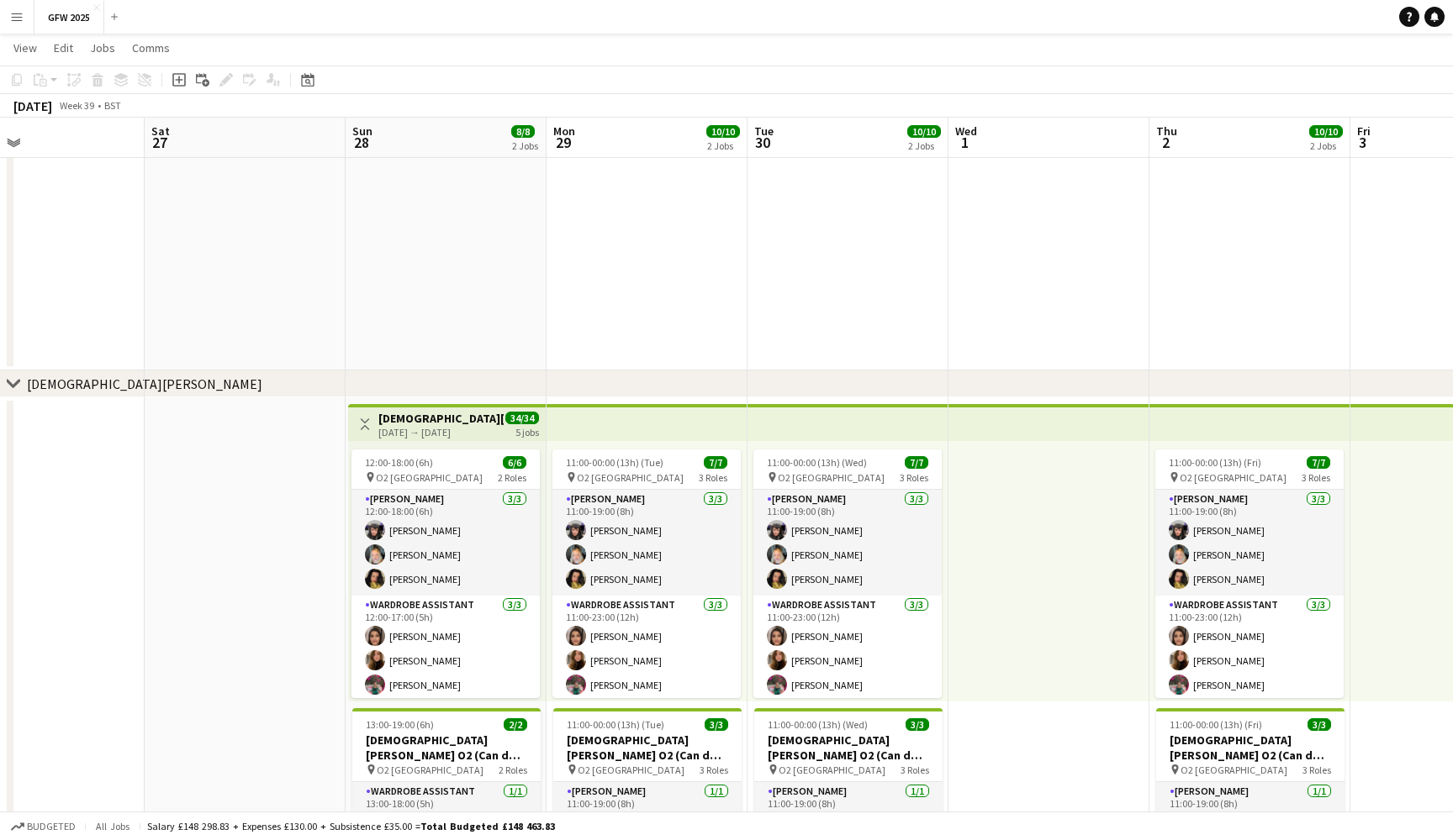
scroll to position [0, 346]
